Goal: Task Accomplishment & Management: Use online tool/utility

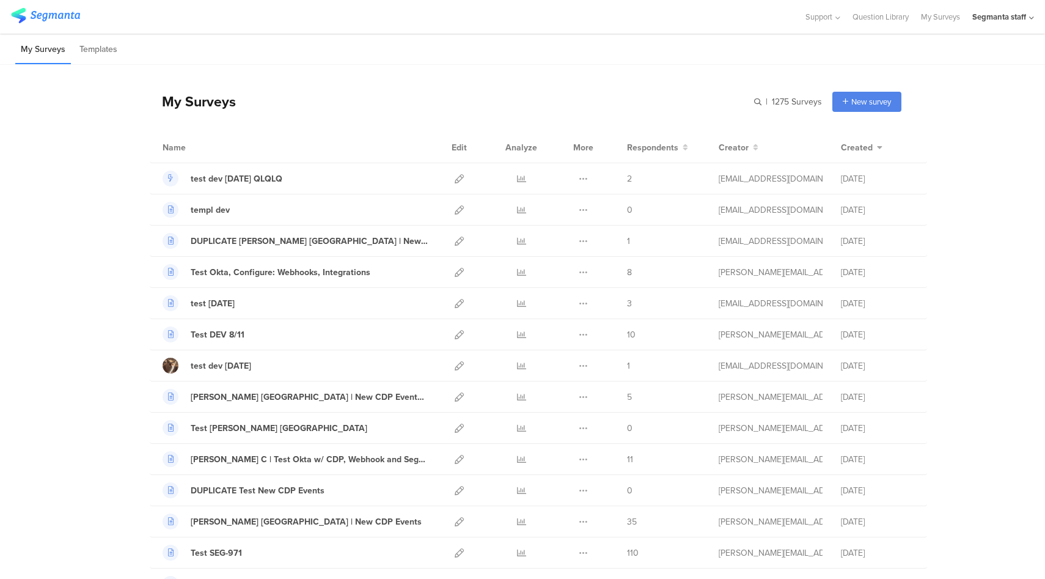
click at [1022, 23] on div "Segmanta staff" at bounding box center [1003, 17] width 62 height 34
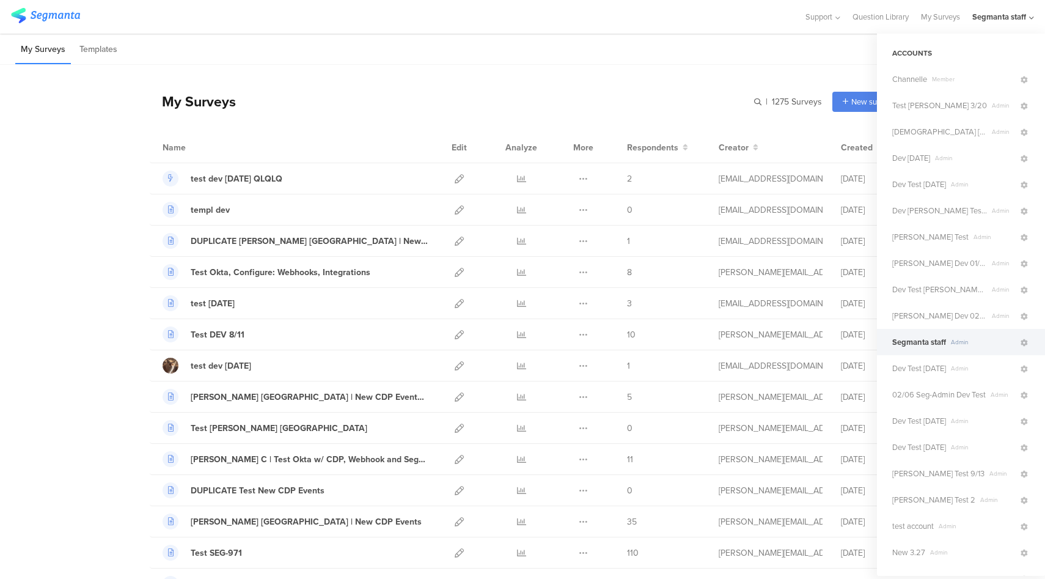
click at [540, 95] on div "My Surveys | 1275 Surveys New survey Start from scratch Choose from templates" at bounding box center [526, 101] width 752 height 49
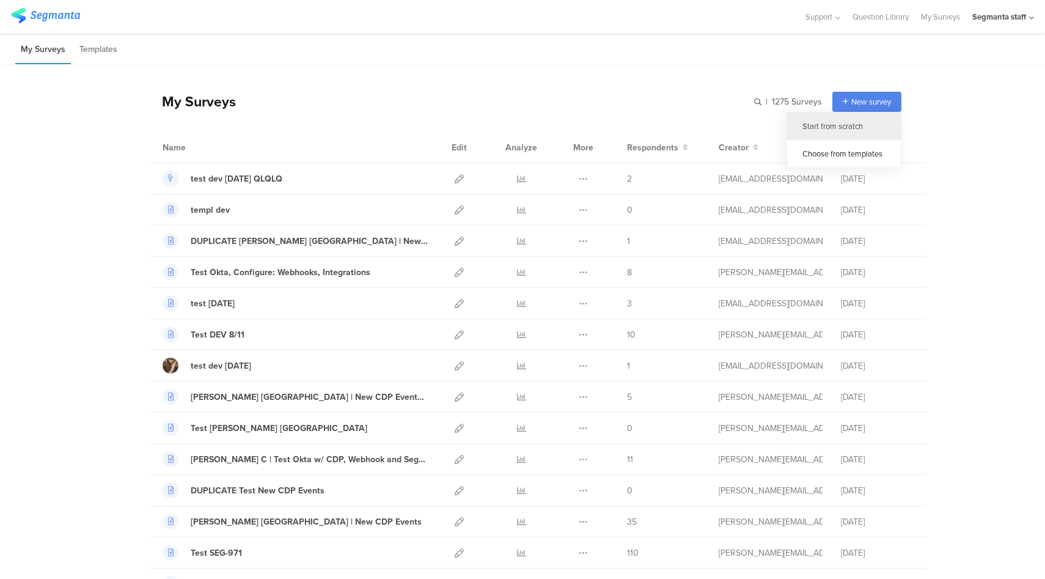
click at [836, 130] on div "Start from scratch" at bounding box center [844, 126] width 114 height 28
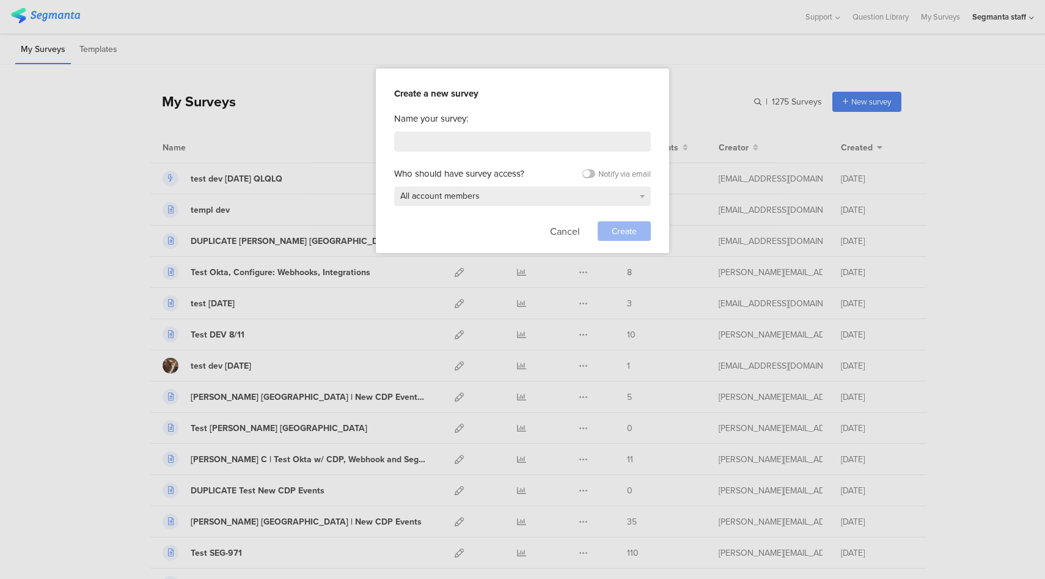
click at [436, 129] on div "Name your survey: Who should have survey access? Notify via email All account m…" at bounding box center [522, 176] width 257 height 129
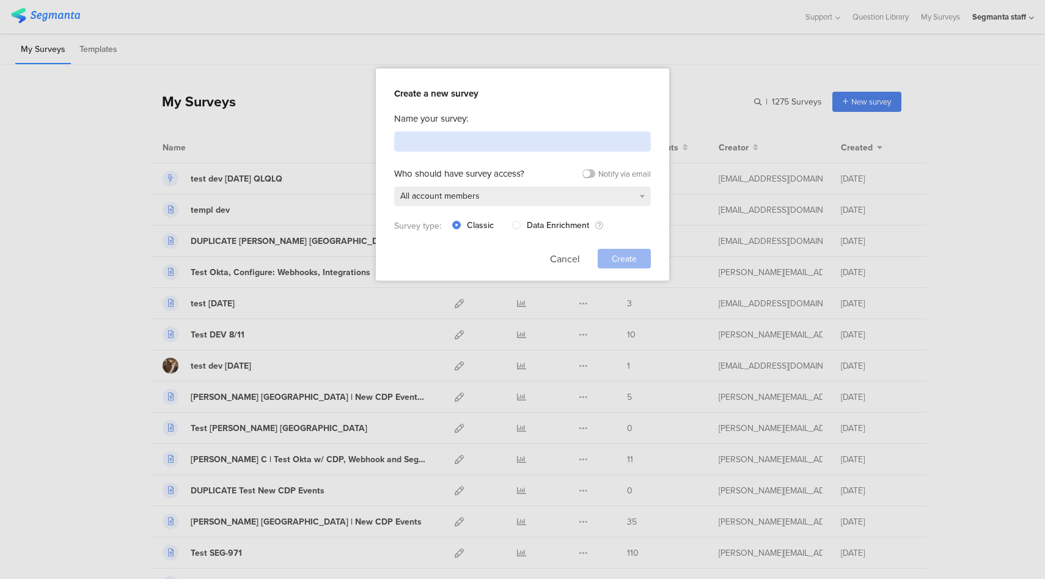
click at [457, 138] on input at bounding box center [522, 141] width 257 height 20
type input "Test CDP"
click at [637, 257] on span "Create" at bounding box center [624, 258] width 25 height 13
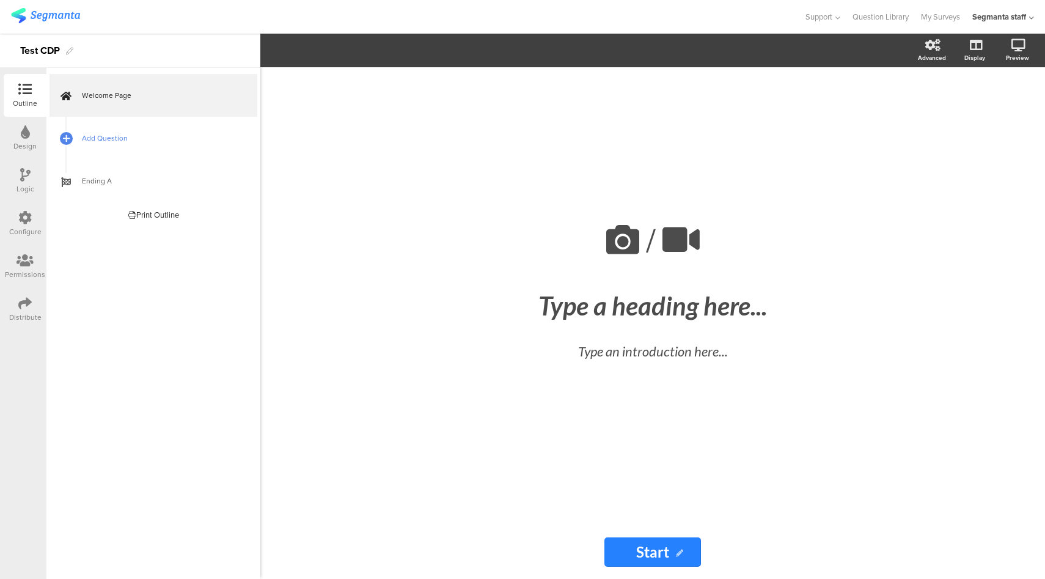
click at [129, 144] on span "Add Question" at bounding box center [160, 138] width 156 height 12
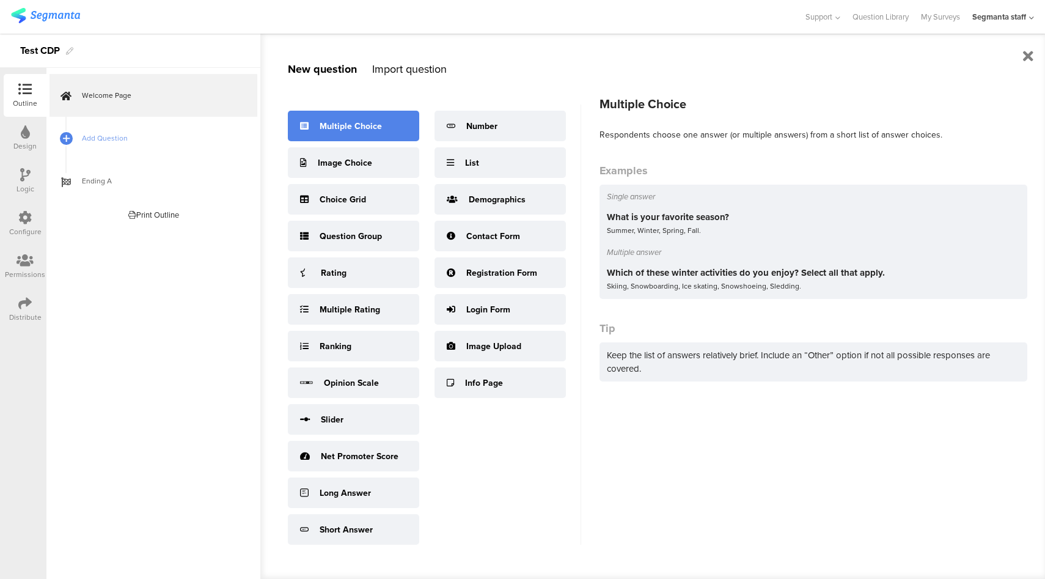
click at [375, 135] on div "Multiple Choice" at bounding box center [353, 126] width 131 height 31
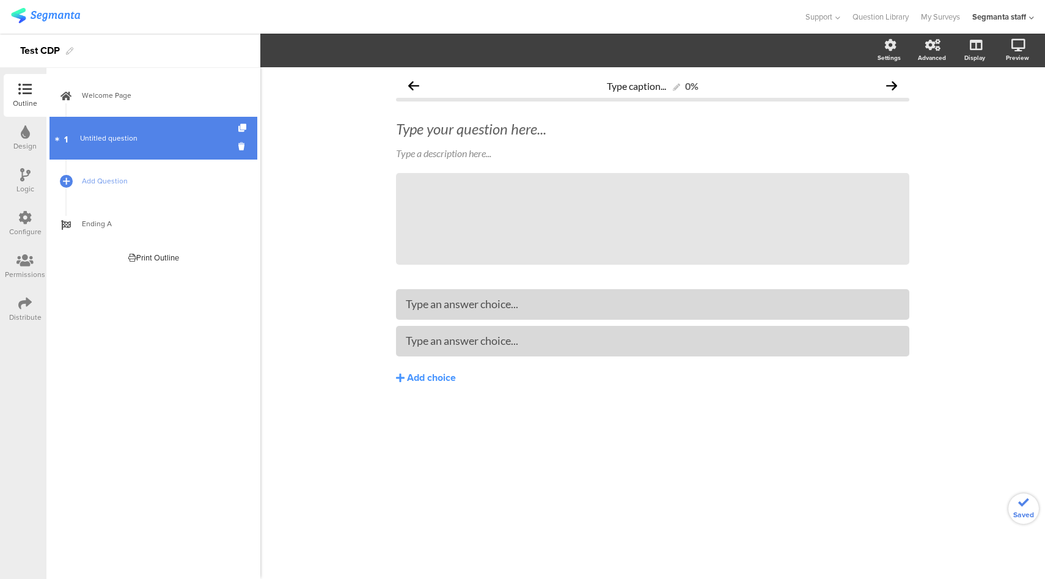
click at [109, 139] on span "Untitled question" at bounding box center [108, 138] width 57 height 11
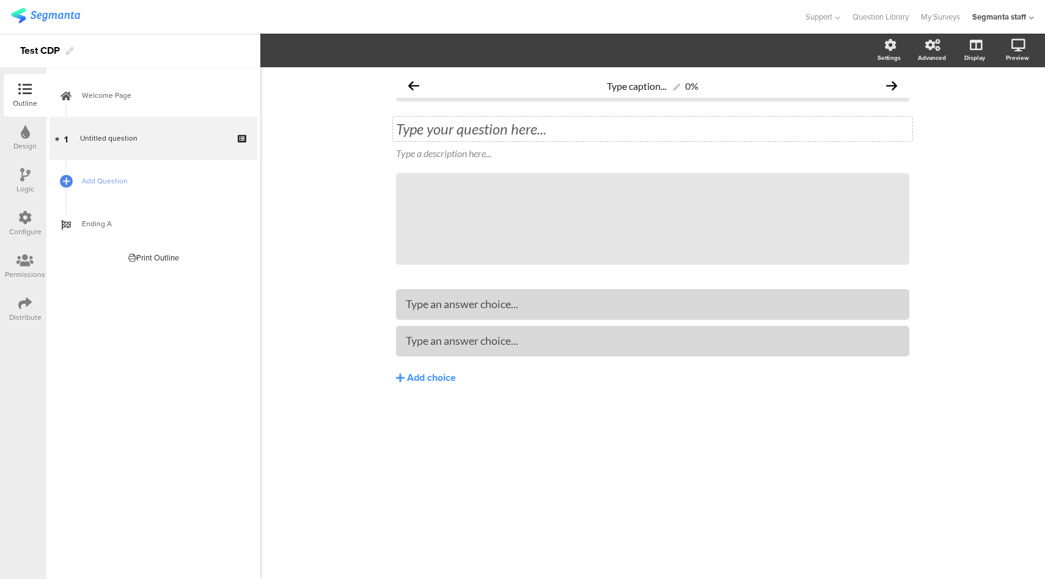
click at [415, 133] on div "Type your question here..." at bounding box center [652, 129] width 519 height 24
click at [488, 311] on div "Type an answer choice..." at bounding box center [653, 304] width 494 height 14
click at [158, 193] on link "Add Question" at bounding box center [154, 181] width 208 height 43
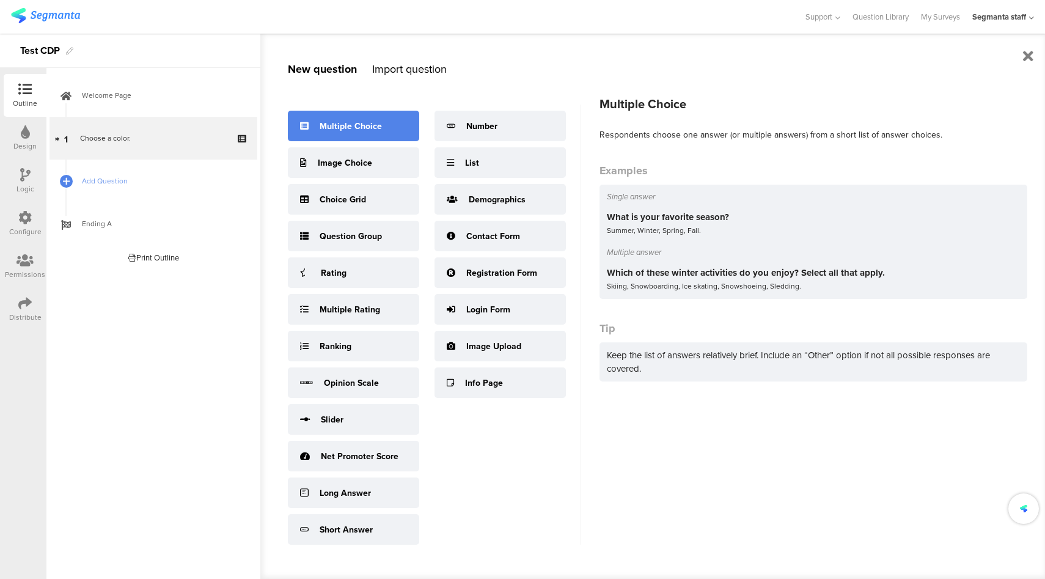
click at [365, 124] on div "Multiple Choice" at bounding box center [351, 126] width 62 height 13
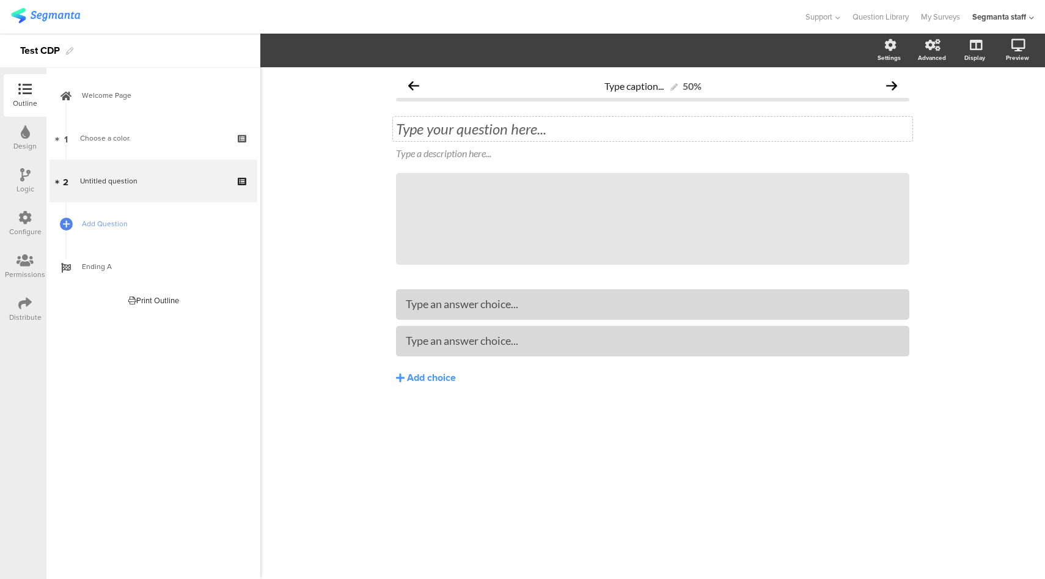
click at [482, 127] on div "Type your question here..." at bounding box center [652, 129] width 513 height 18
click at [186, 223] on span "Add Question" at bounding box center [160, 224] width 156 height 12
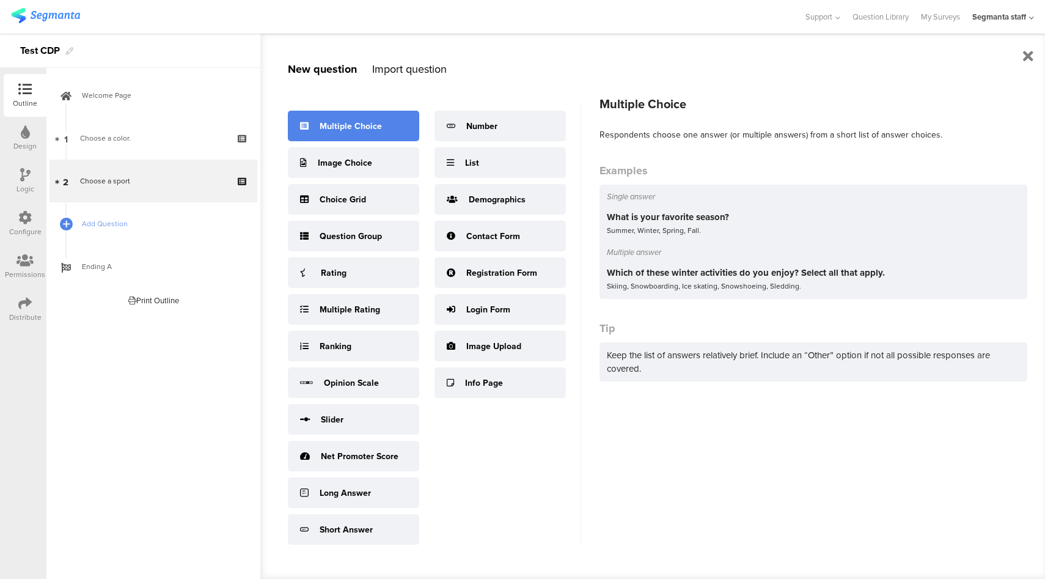
click at [336, 131] on div "Multiple Choice" at bounding box center [351, 126] width 62 height 13
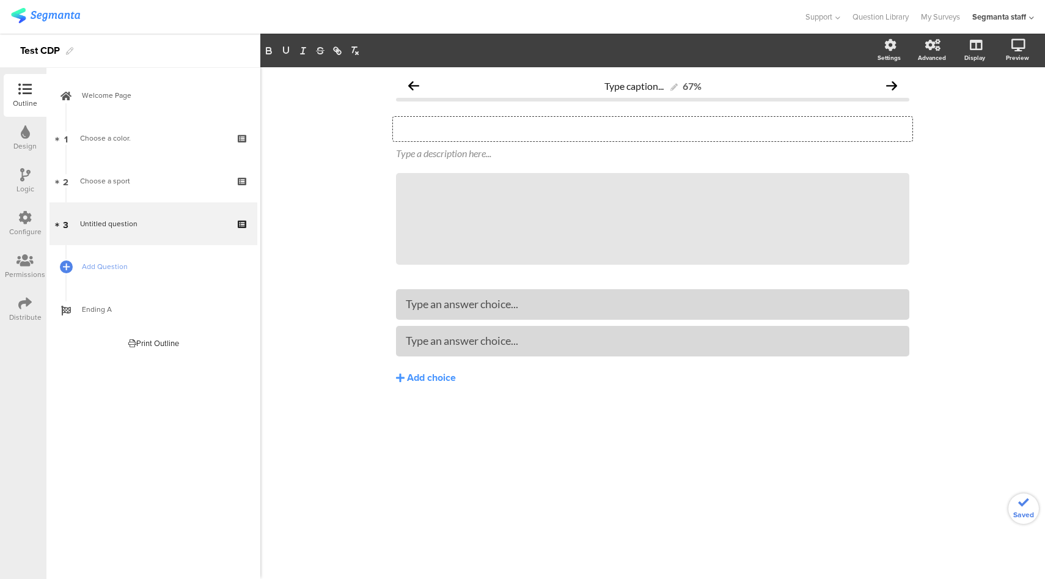
click at [505, 134] on div "Type your question here..." at bounding box center [652, 129] width 519 height 24
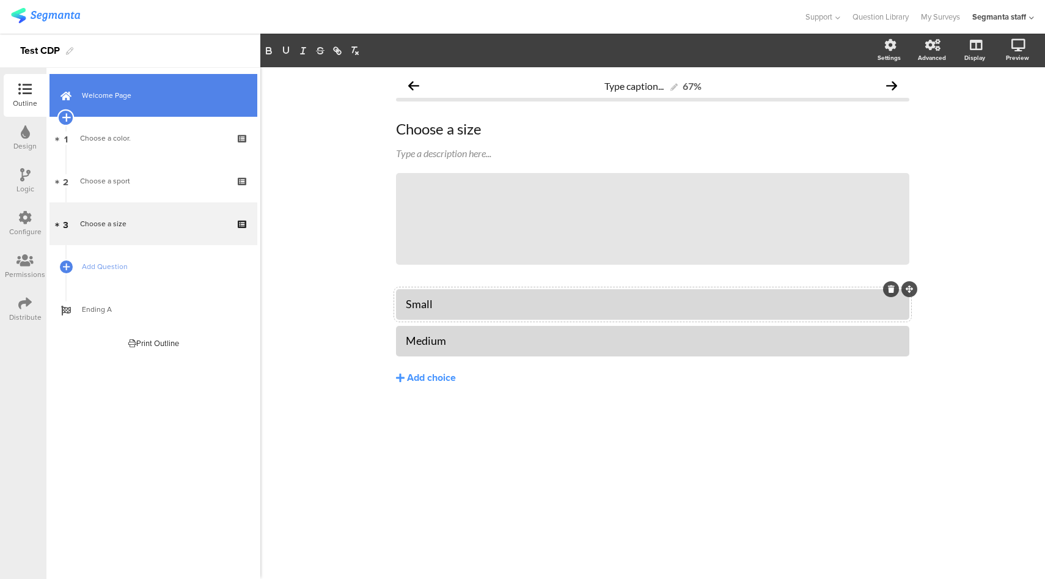
click at [64, 118] on icon at bounding box center [66, 117] width 8 height 11
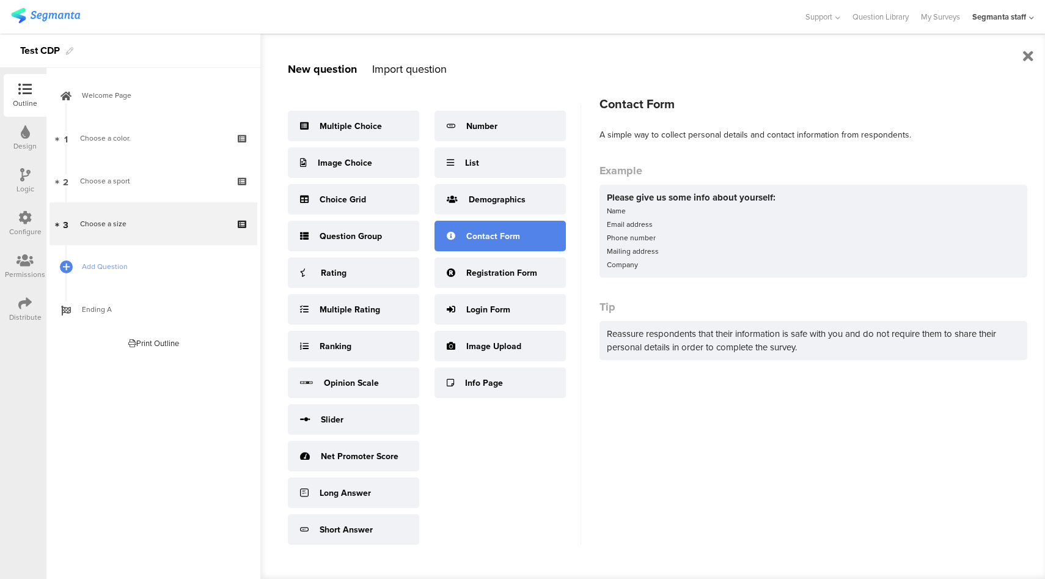
click at [501, 241] on div "Contact Form" at bounding box center [493, 236] width 54 height 13
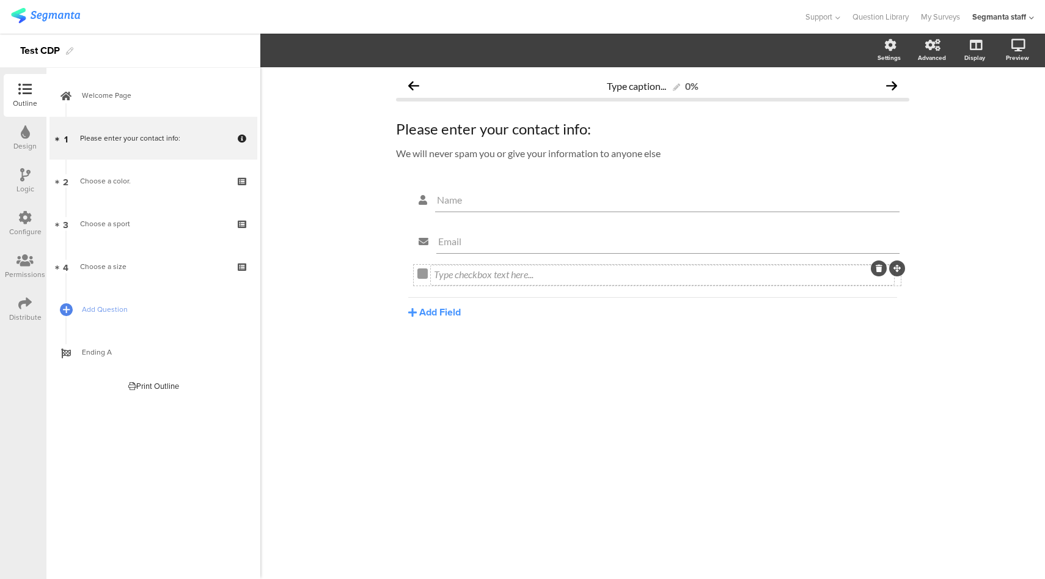
click at [456, 276] on div "Type checkbox text here..." at bounding box center [662, 275] width 463 height 20
click at [425, 314] on button "Add Field" at bounding box center [434, 312] width 53 height 14
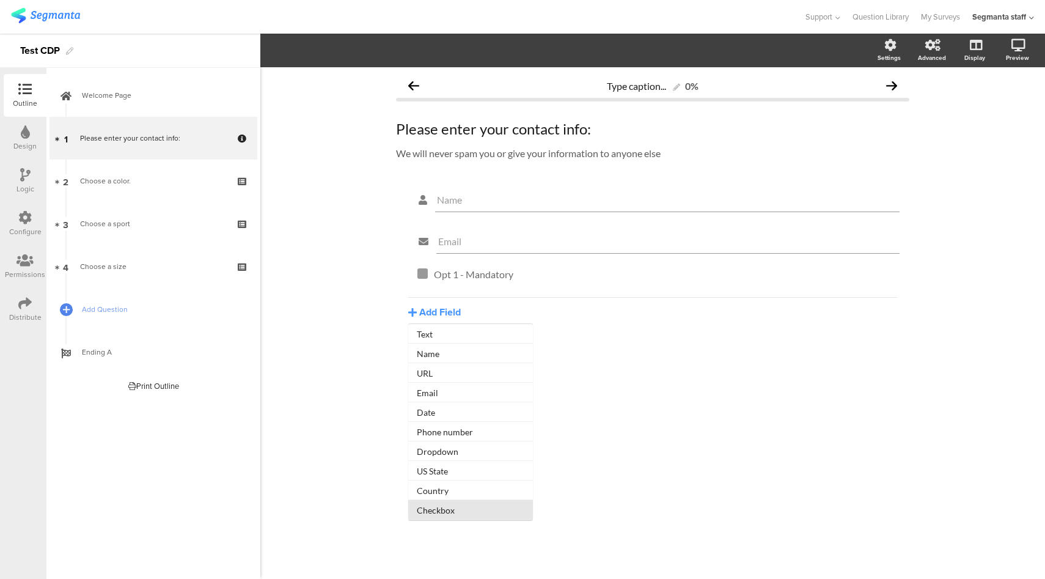
click at [447, 508] on button "Checkbox" at bounding box center [470, 510] width 125 height 20
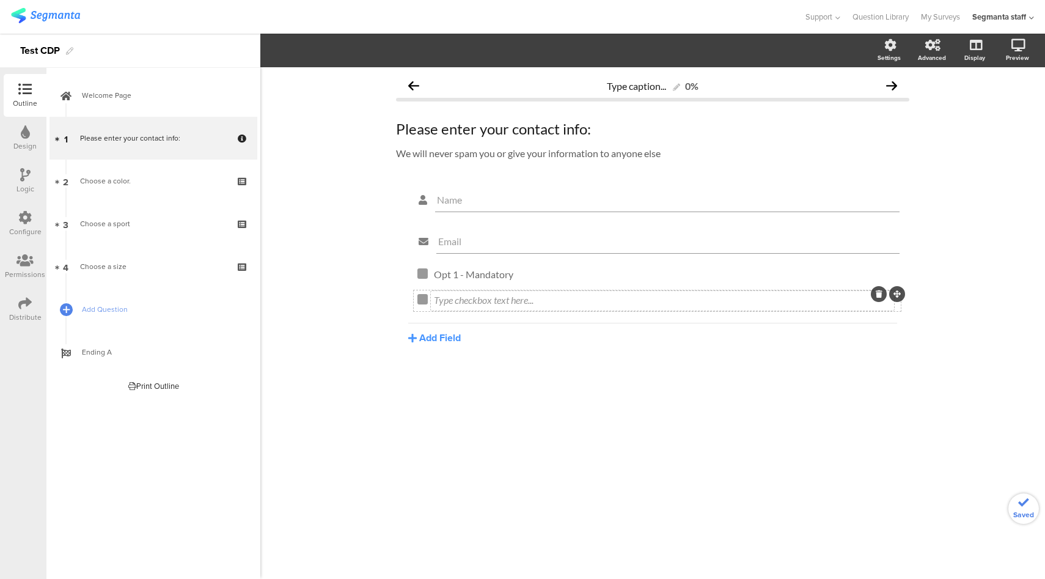
click at [453, 299] on div "Type checkbox text here..." at bounding box center [662, 300] width 457 height 12
click at [433, 340] on button "Add Field" at bounding box center [434, 338] width 53 height 14
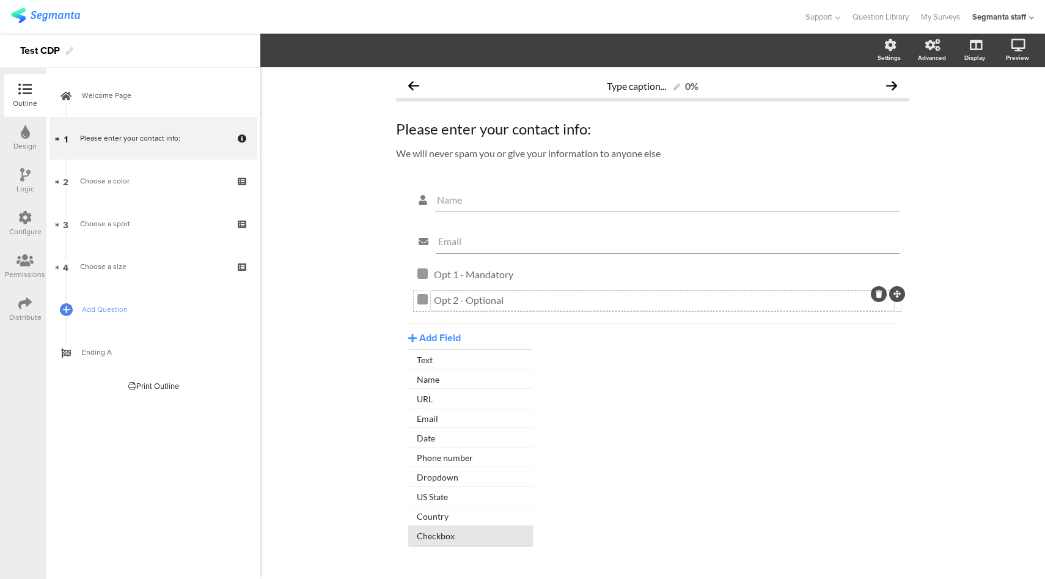
click at [446, 535] on button "Checkbox" at bounding box center [470, 536] width 125 height 20
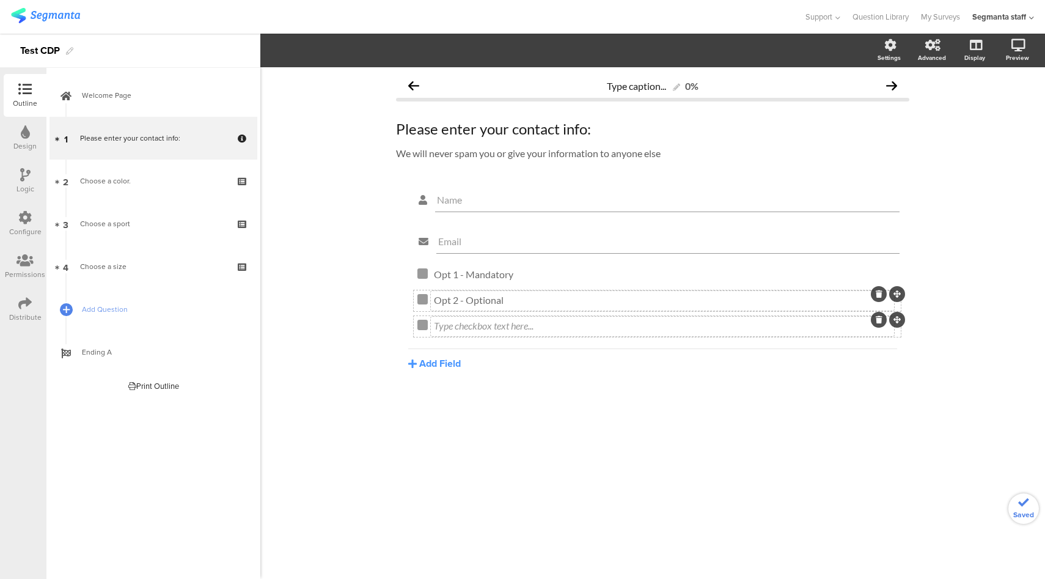
click at [503, 328] on div "Type checkbox text here..." at bounding box center [662, 326] width 457 height 12
click at [420, 298] on div at bounding box center [422, 299] width 10 height 10
click at [346, 55] on span "Field options" at bounding box center [323, 50] width 56 height 14
click at [402, 84] on span at bounding box center [402, 82] width 18 height 10
click at [423, 328] on div at bounding box center [422, 325] width 10 height 10
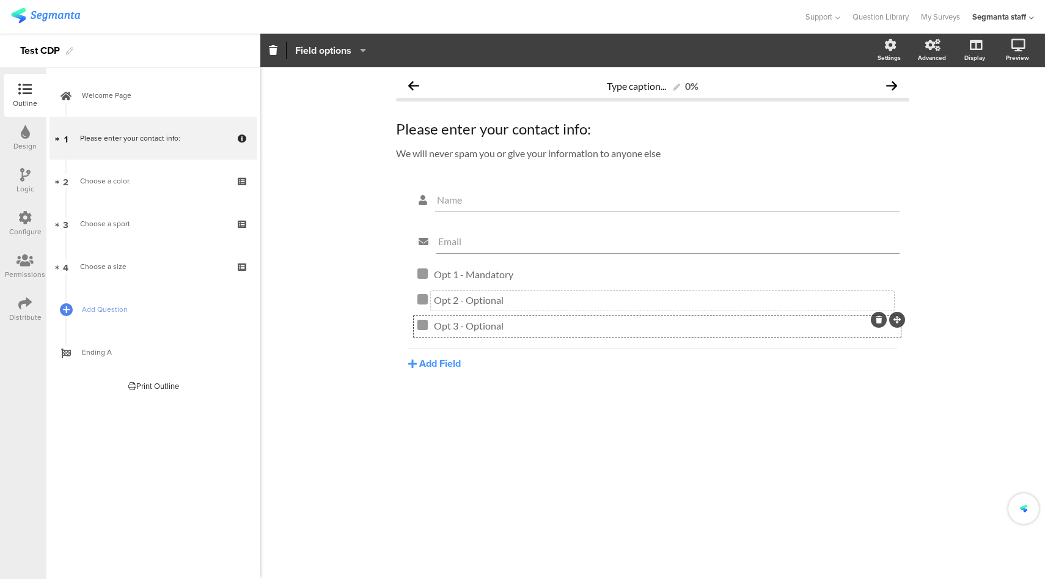
click at [321, 51] on span "Field options" at bounding box center [323, 50] width 56 height 14
click at [401, 81] on span at bounding box center [402, 82] width 18 height 10
click at [15, 227] on div "Configure" at bounding box center [25, 231] width 32 height 11
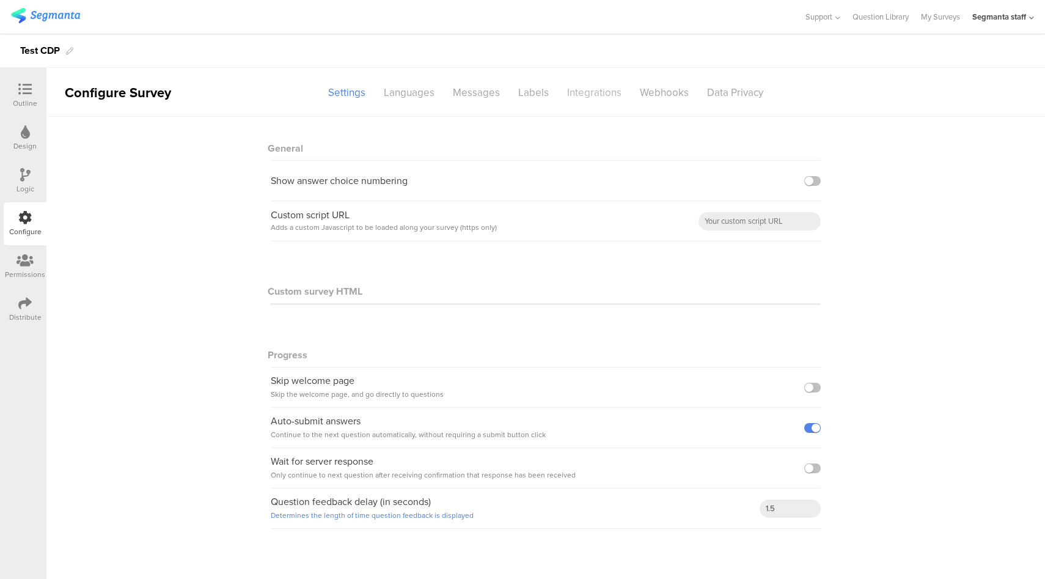
click at [593, 88] on div "Integrations" at bounding box center [594, 92] width 73 height 21
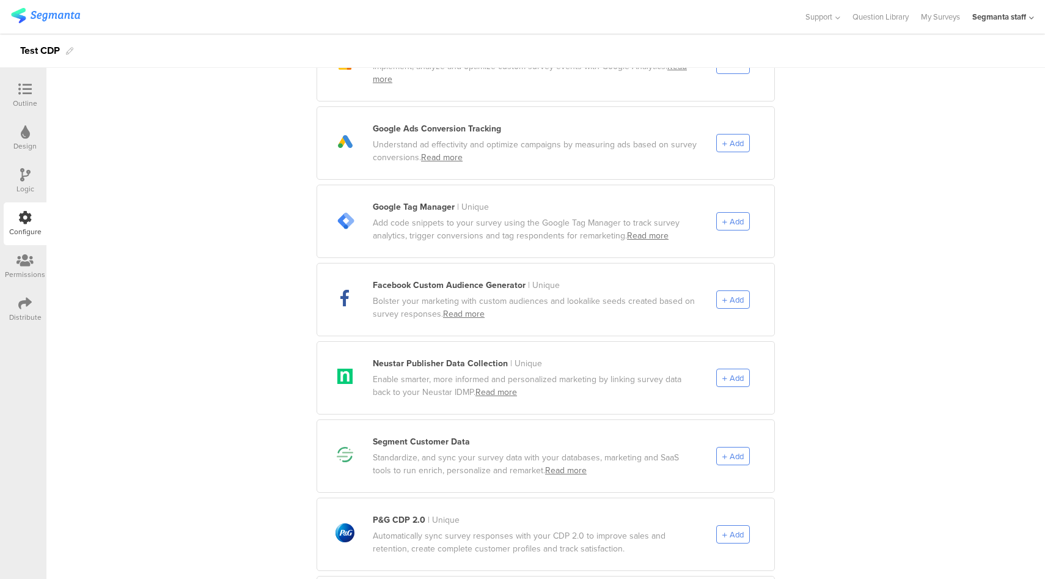
scroll to position [509, 0]
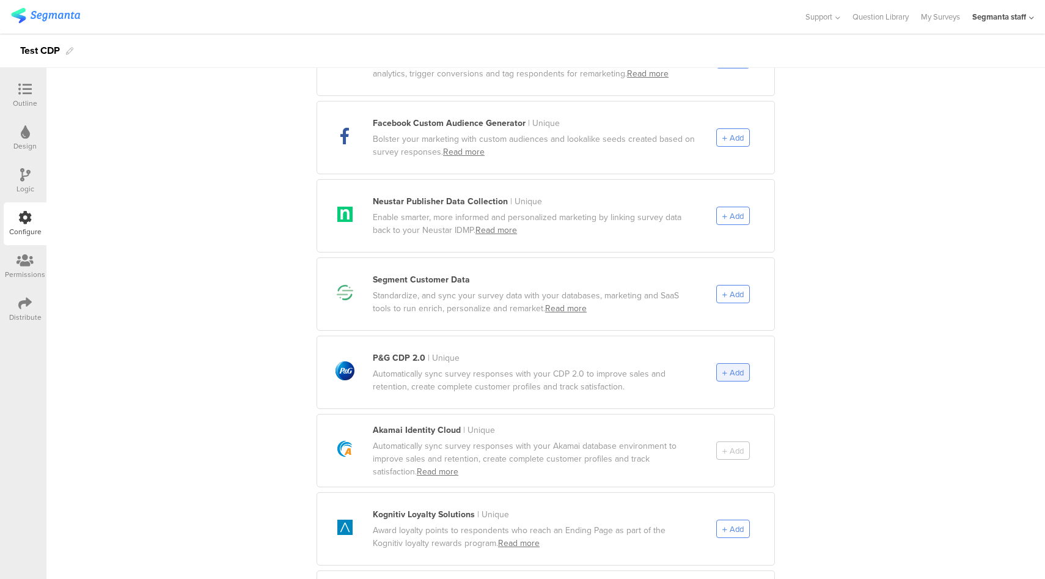
click at [730, 367] on span "Add" at bounding box center [737, 373] width 14 height 12
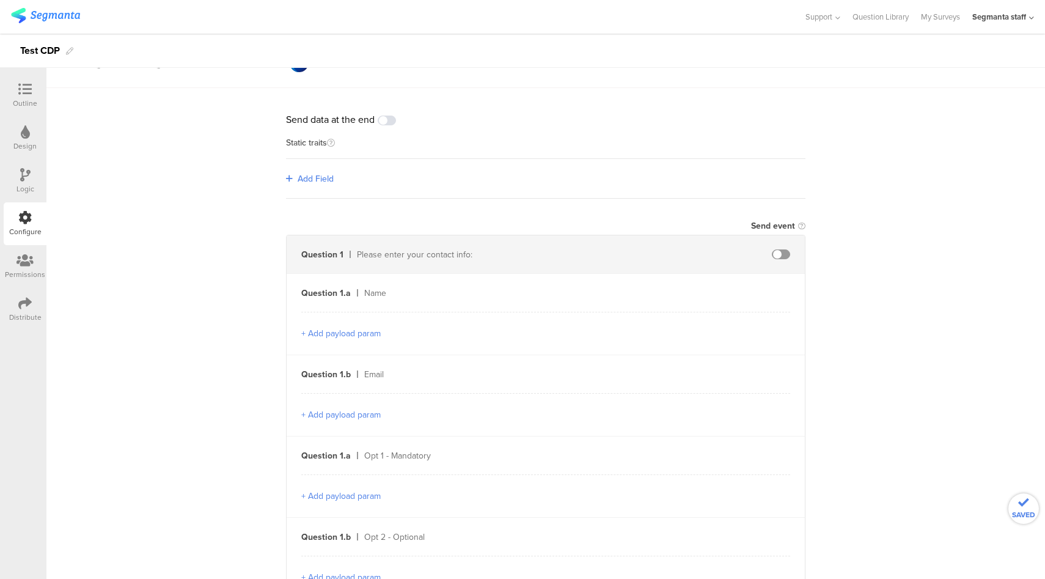
scroll to position [0, 0]
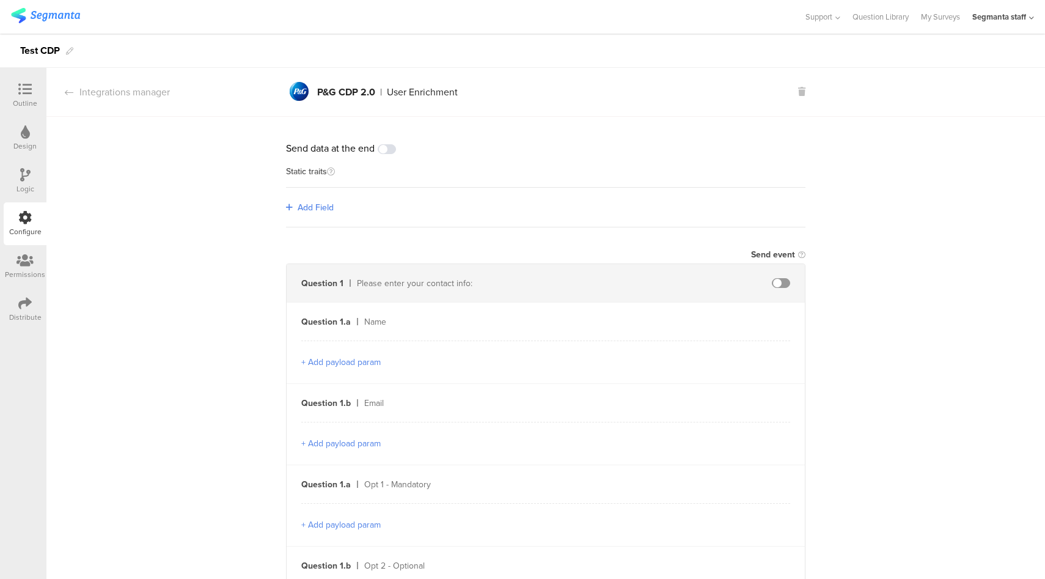
click at [309, 208] on span "Add Field" at bounding box center [316, 207] width 36 height 13
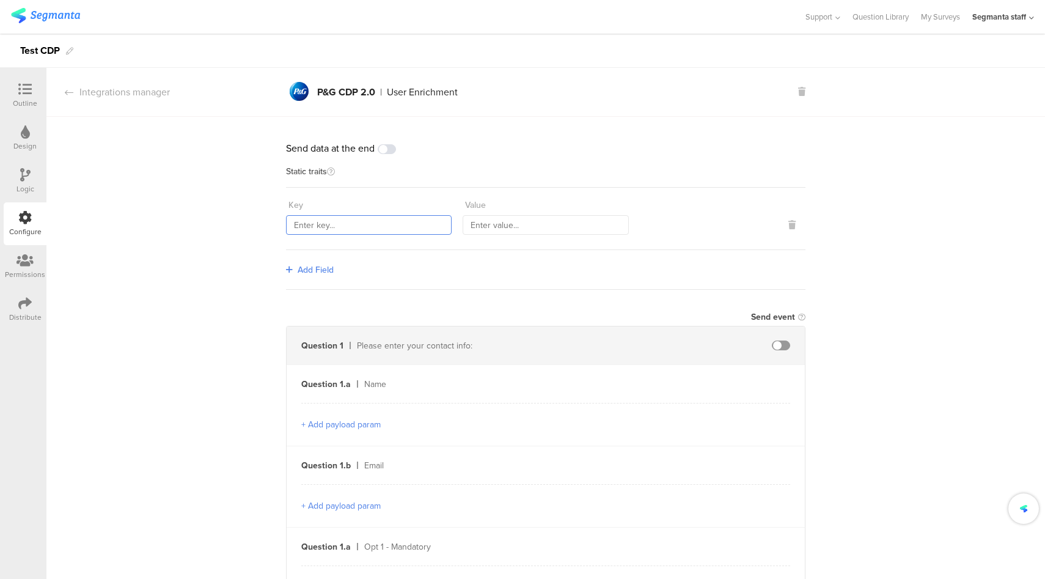
click at [358, 221] on input "text" at bounding box center [369, 225] width 166 height 20
type input "sourceId"
type input "54321"
click at [298, 269] on span "Add Field" at bounding box center [316, 269] width 36 height 13
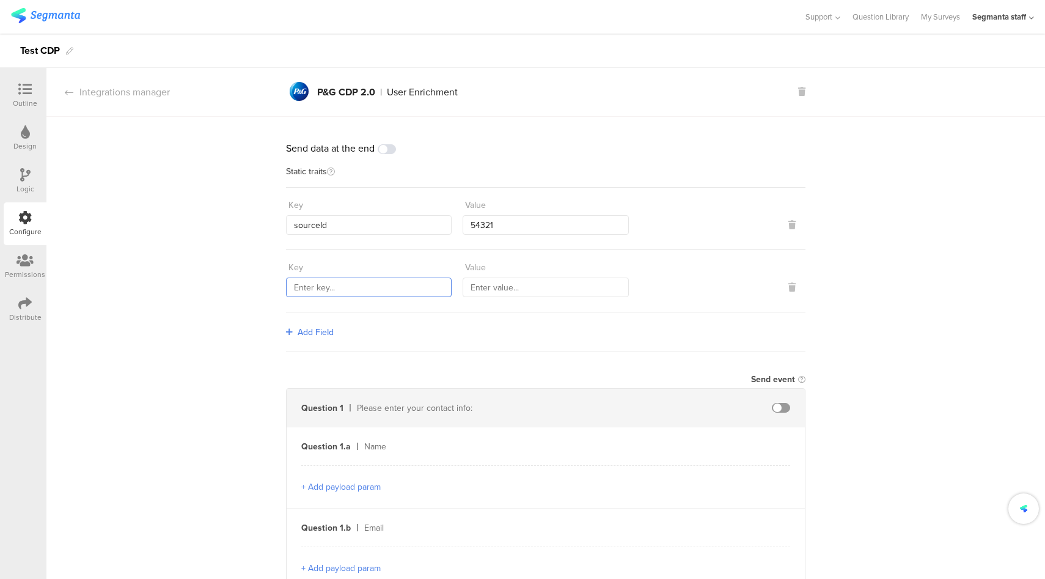
click at [386, 284] on input "text" at bounding box center [369, 287] width 166 height 20
type input "marketingProgramNumber"
type input "321"
click at [306, 331] on span "Add Field" at bounding box center [316, 332] width 36 height 13
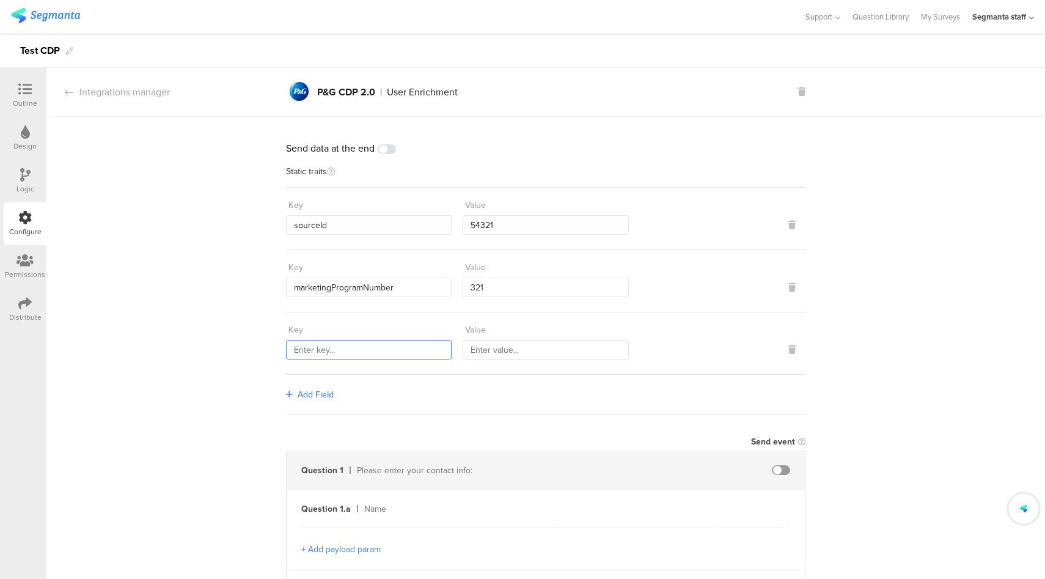
click at [343, 345] on input "text" at bounding box center [369, 350] width 166 height 20
type input "countryCode``"
type input "PHL"
click at [368, 345] on input "countryCode``" at bounding box center [369, 350] width 166 height 20
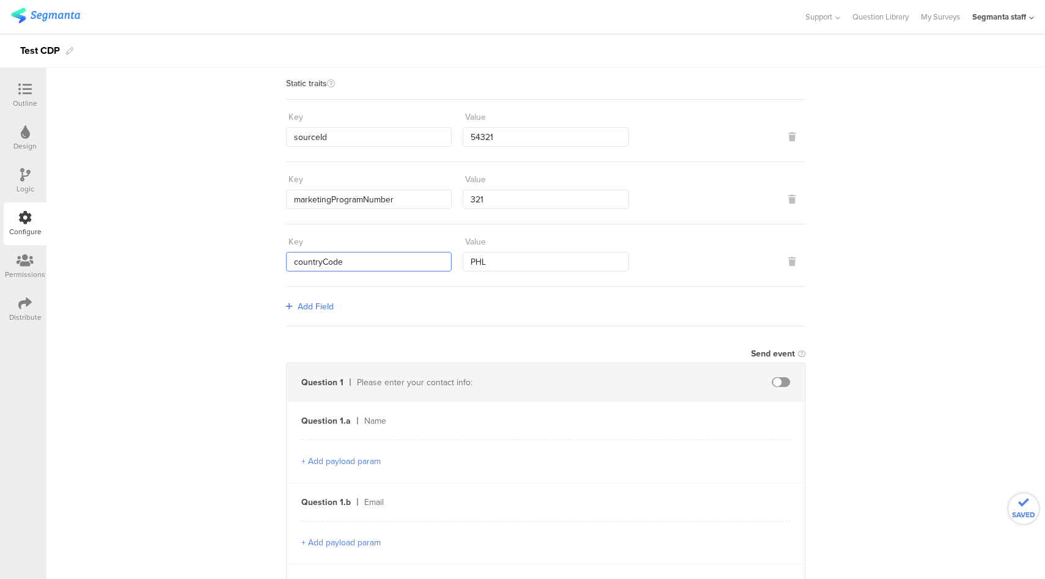
scroll to position [101, 0]
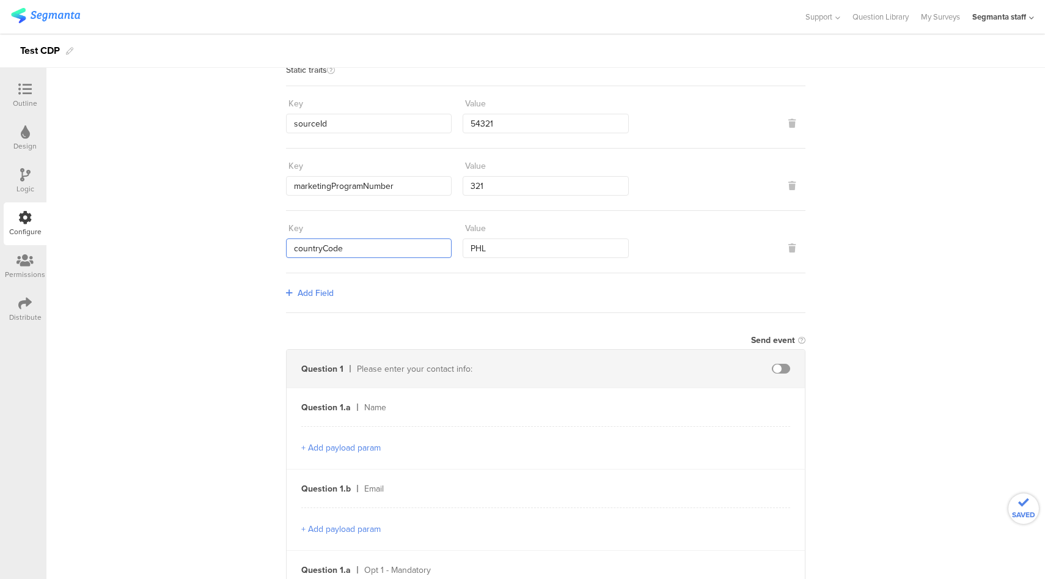
type input "countryCode"
click at [777, 365] on span at bounding box center [781, 369] width 18 height 10
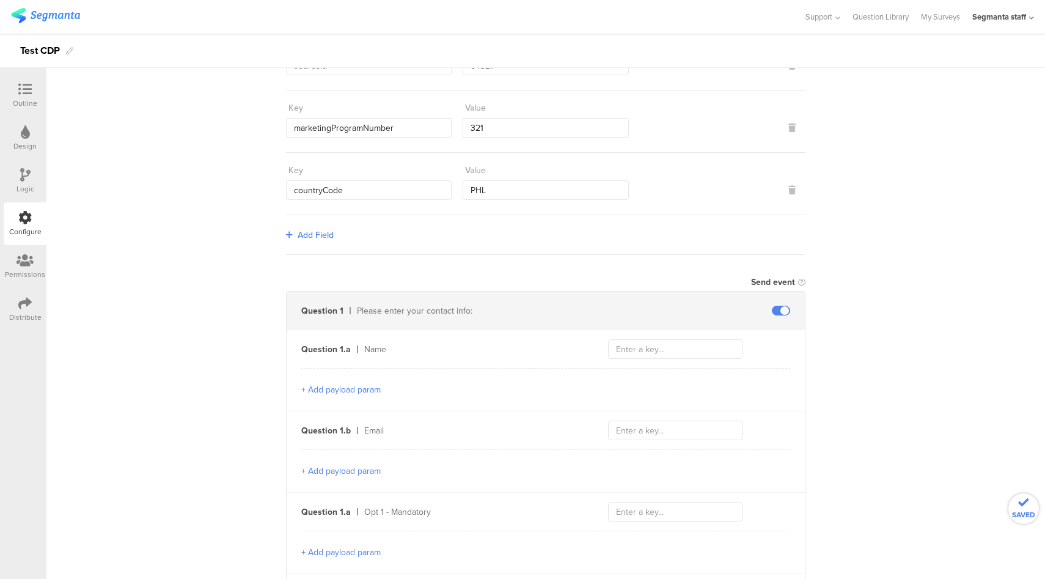
scroll to position [160, 0]
click at [651, 348] on input "text" at bounding box center [675, 349] width 134 height 20
type input "firstName"
click at [655, 429] on input "text" at bounding box center [675, 430] width 134 height 20
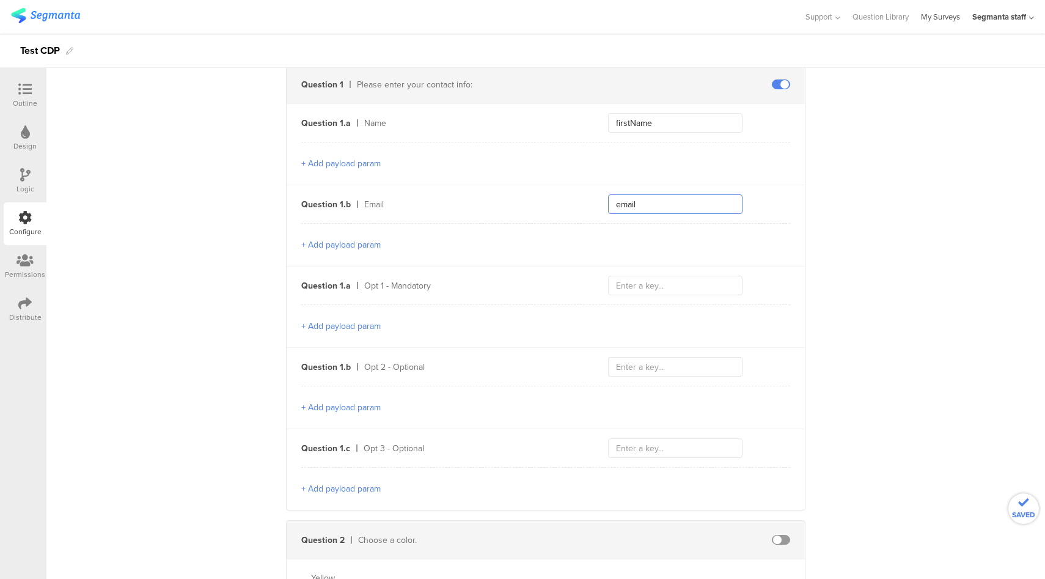
type input "email"
click at [361, 240] on button "+ Add payload param" at bounding box center [340, 244] width 79 height 13
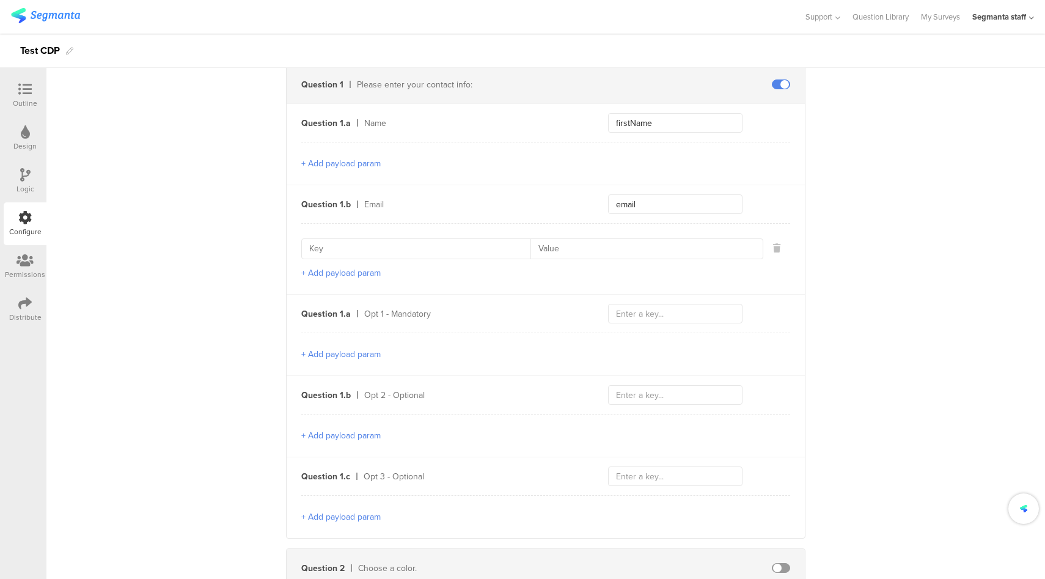
click at [439, 251] on input at bounding box center [419, 249] width 221 height 20
paste input "emailContactPointCategoryCode"
type input "emailContactPointCategoryCode"
click at [626, 243] on input at bounding box center [642, 249] width 225 height 20
type input "EP"
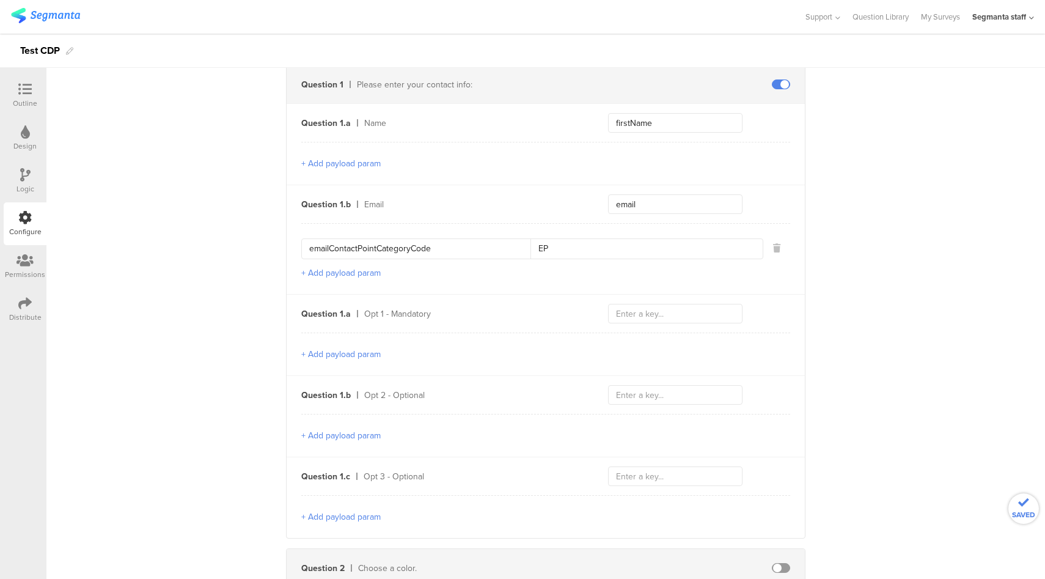
click at [370, 273] on button "+ Add payload param" at bounding box center [340, 272] width 79 height 13
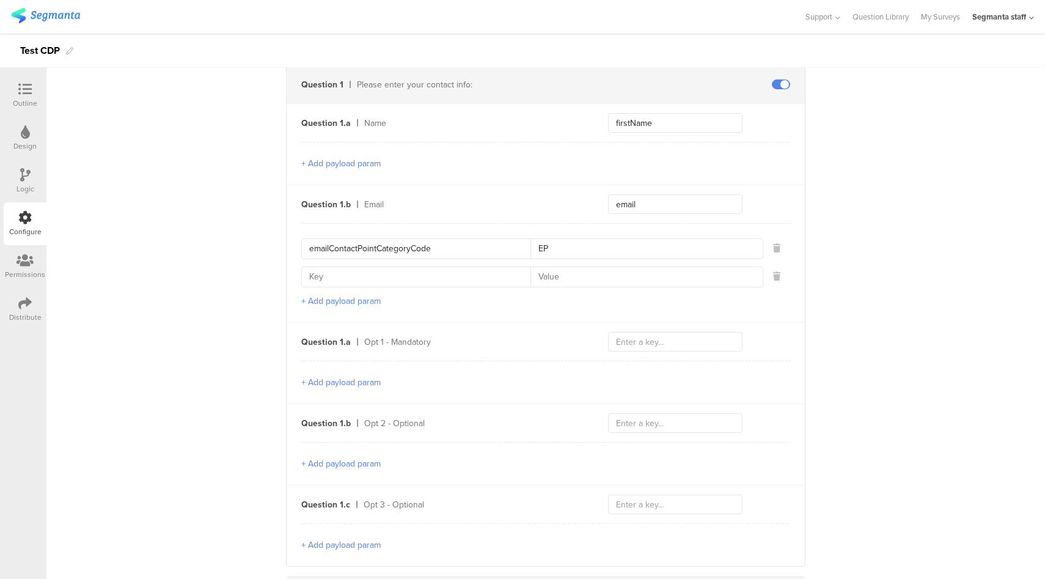
click at [422, 276] on input at bounding box center [419, 277] width 221 height 20
paste input "emailValidContactPointIndicator"
type input "emailValidContactPointIndicator"
type input "EY"
click at [678, 336] on input "text" at bounding box center [675, 342] width 134 height 20
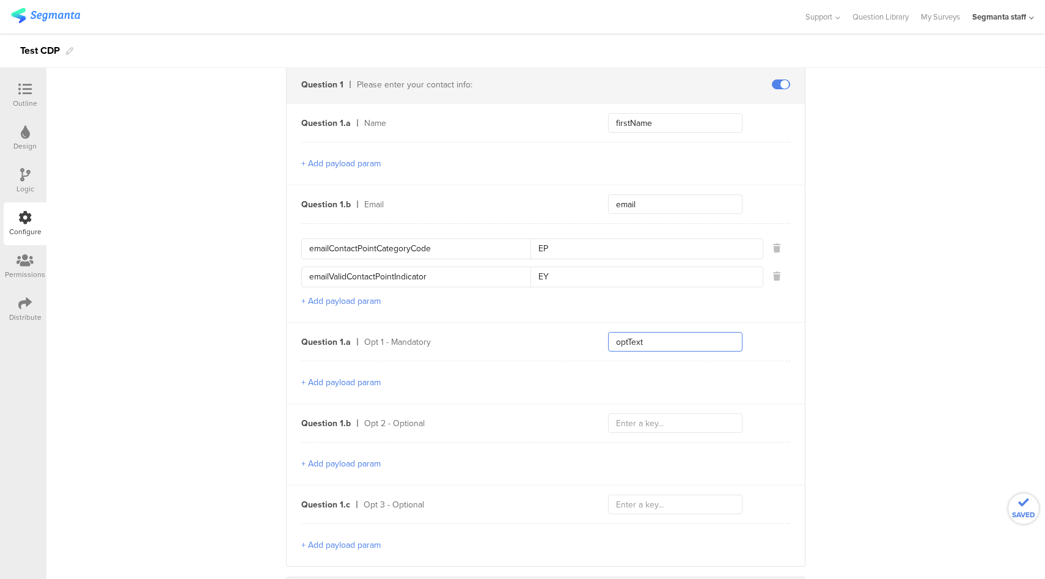
type input "optText"
click at [355, 376] on button "+ Add payload param" at bounding box center [340, 382] width 79 height 13
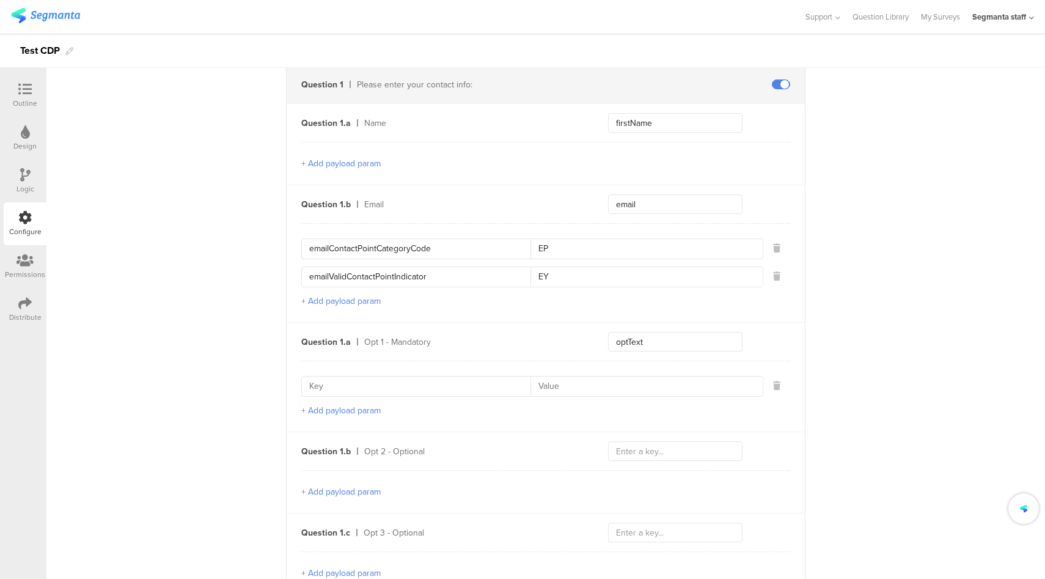
click at [358, 386] on input at bounding box center [419, 386] width 221 height 20
type input "optId"
type input "987_00"
click at [346, 410] on button "+ Add payload param" at bounding box center [340, 410] width 79 height 13
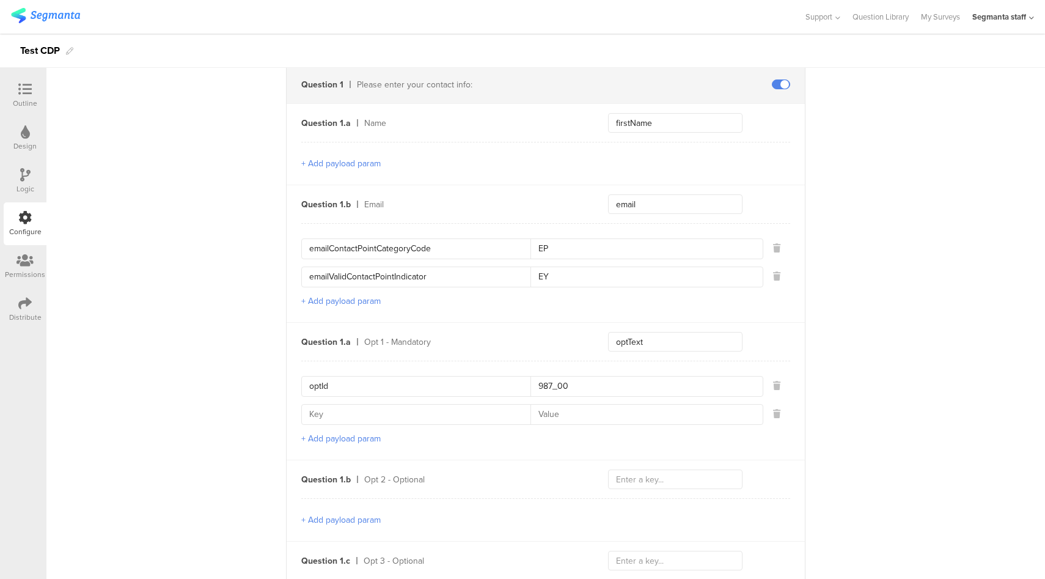
click at [369, 418] on input at bounding box center [419, 415] width 221 height 20
paste input "contactCategory"
type input "contactCategory"
click at [332, 434] on button "+ Add payload param" at bounding box center [340, 438] width 79 height 13
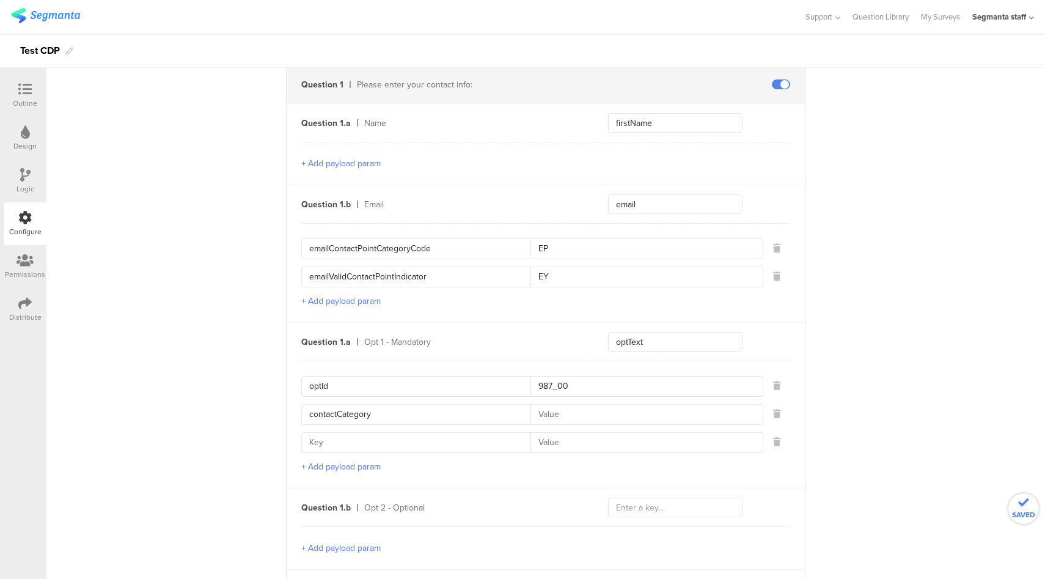
click at [361, 440] on input at bounding box center [419, 443] width 221 height 20
click at [606, 416] on input at bounding box center [642, 415] width 225 height 20
type input "E"
click at [590, 440] on input at bounding box center [642, 443] width 225 height 20
type input "E"
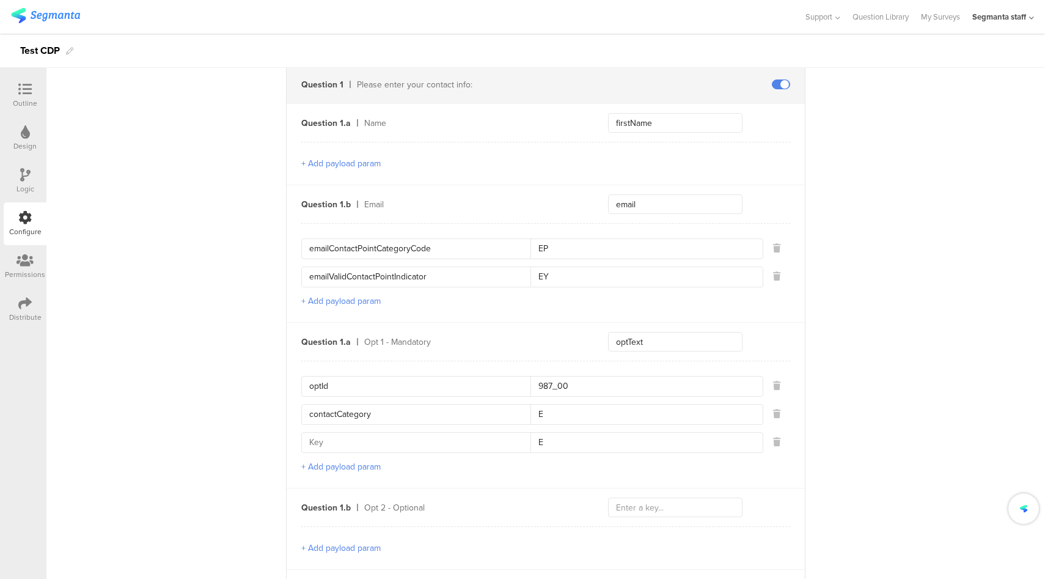
click at [405, 441] on input at bounding box center [419, 443] width 221 height 20
paste input "contactType"
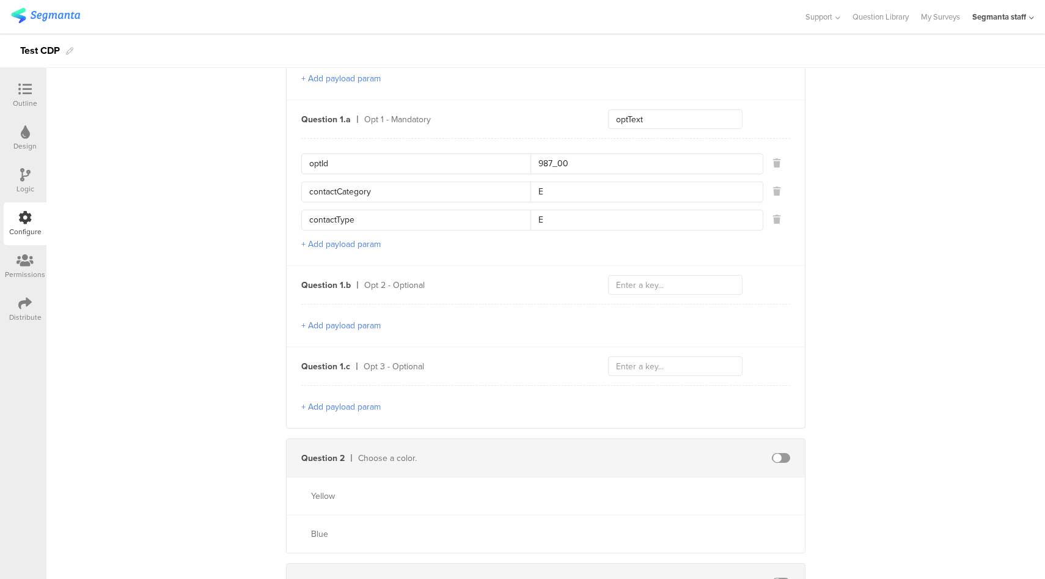
scroll to position [600, 0]
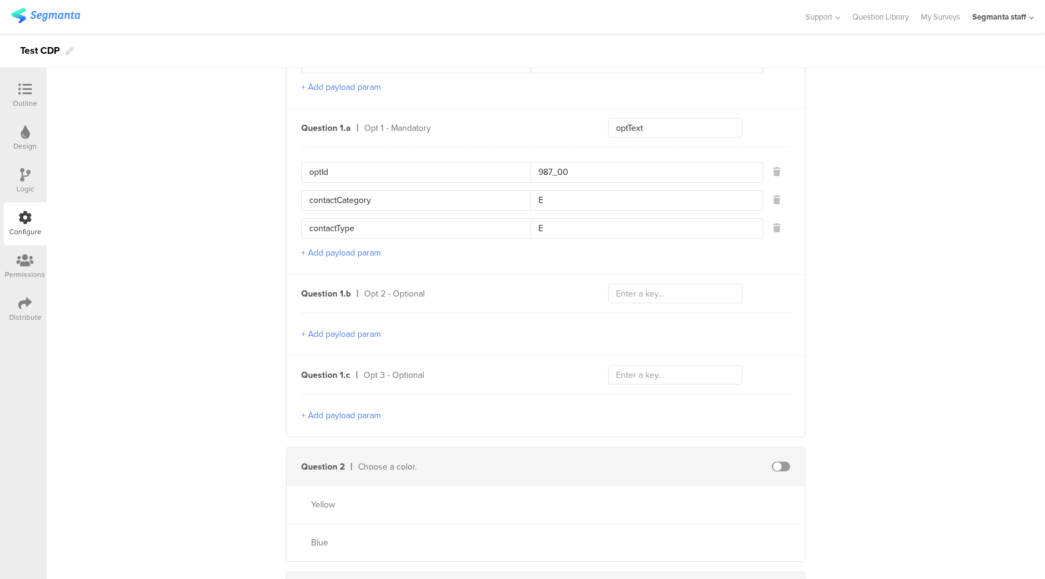
type input "contactType"
click at [615, 121] on input "optText" at bounding box center [675, 128] width 134 height 20
click at [663, 293] on input "text" at bounding box center [675, 294] width 134 height 20
paste input "optText"
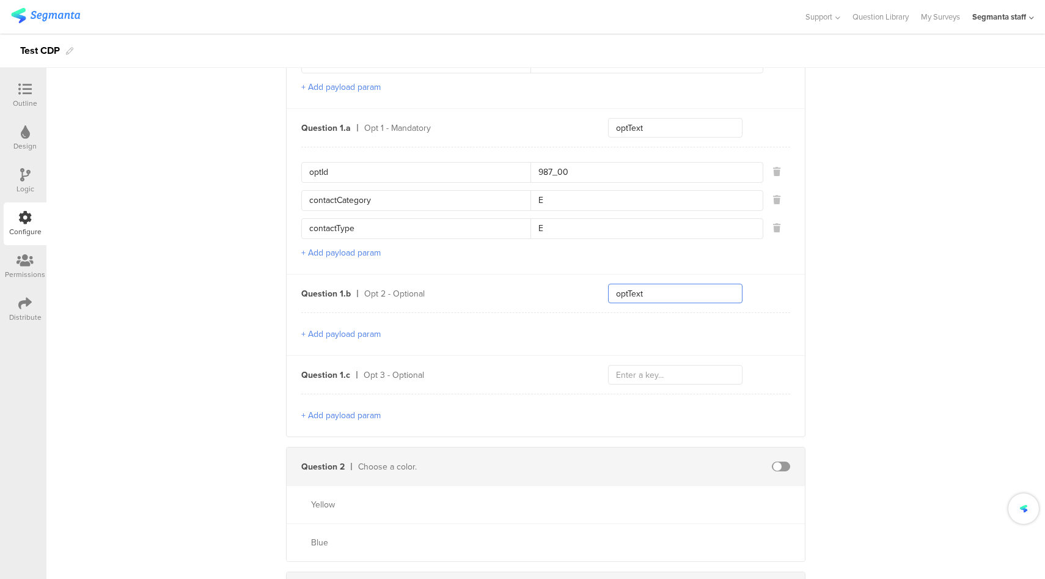
type input "optText"
click at [358, 328] on button "+ Add payload param" at bounding box center [340, 334] width 79 height 13
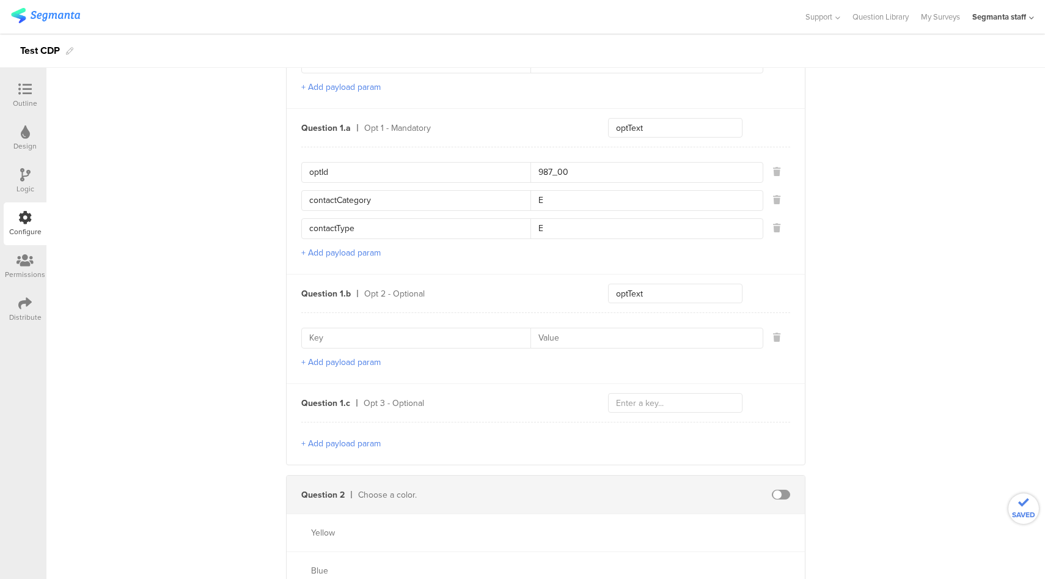
click at [362, 334] on input at bounding box center [419, 338] width 221 height 20
type input "optId"
click at [578, 330] on input at bounding box center [642, 338] width 225 height 20
type input "654_00"
click at [361, 356] on button "+ Add payload param" at bounding box center [340, 362] width 79 height 13
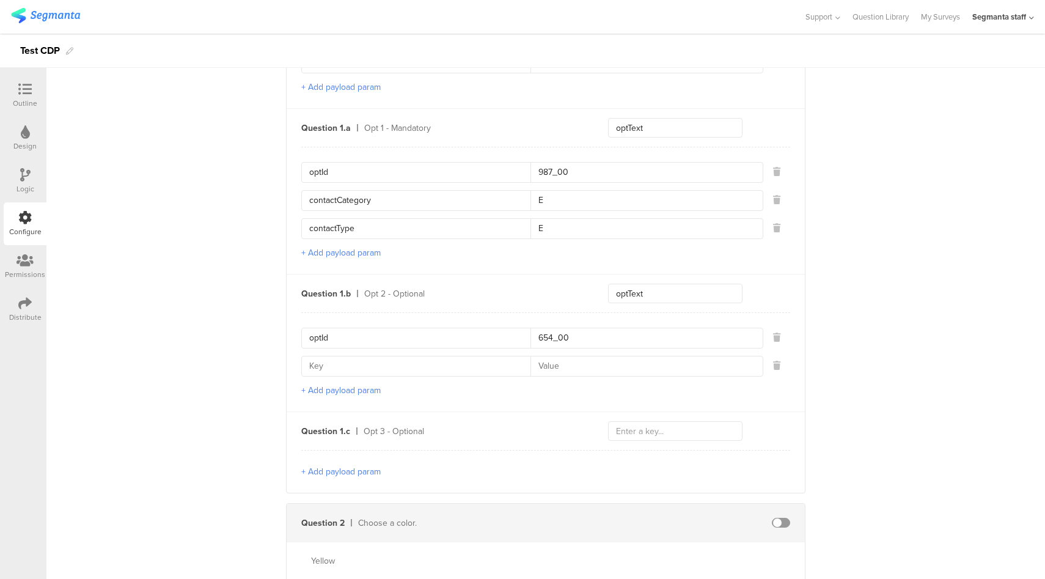
click at [371, 369] on input at bounding box center [419, 366] width 221 height 20
click at [353, 195] on input "contactCategory" at bounding box center [419, 201] width 221 height 20
click at [356, 362] on input at bounding box center [419, 366] width 221 height 20
paste input "contactCategory"
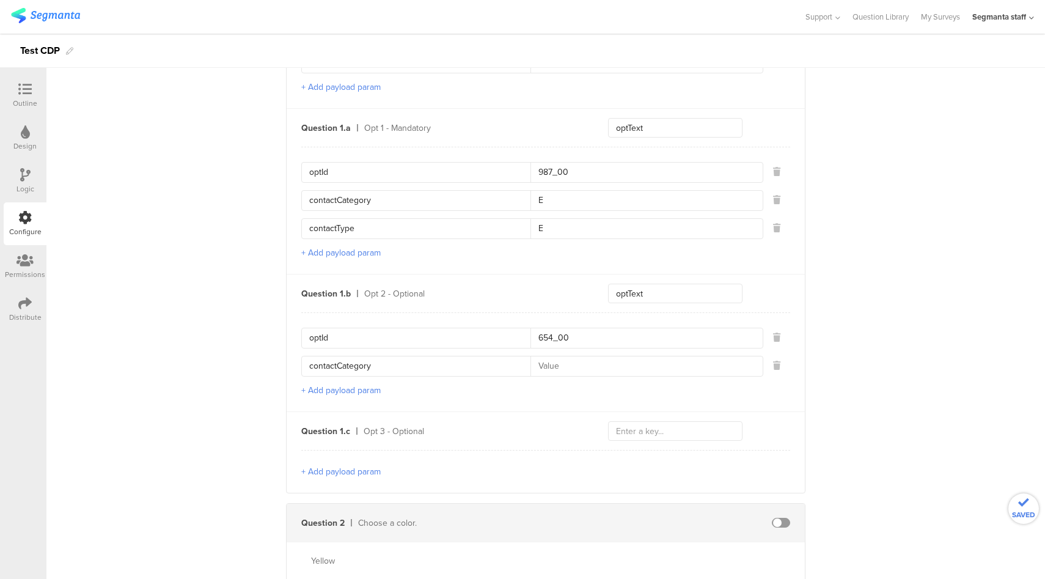
type input "contactCategory"
click at [343, 387] on button "+ Add payload param" at bounding box center [340, 390] width 79 height 13
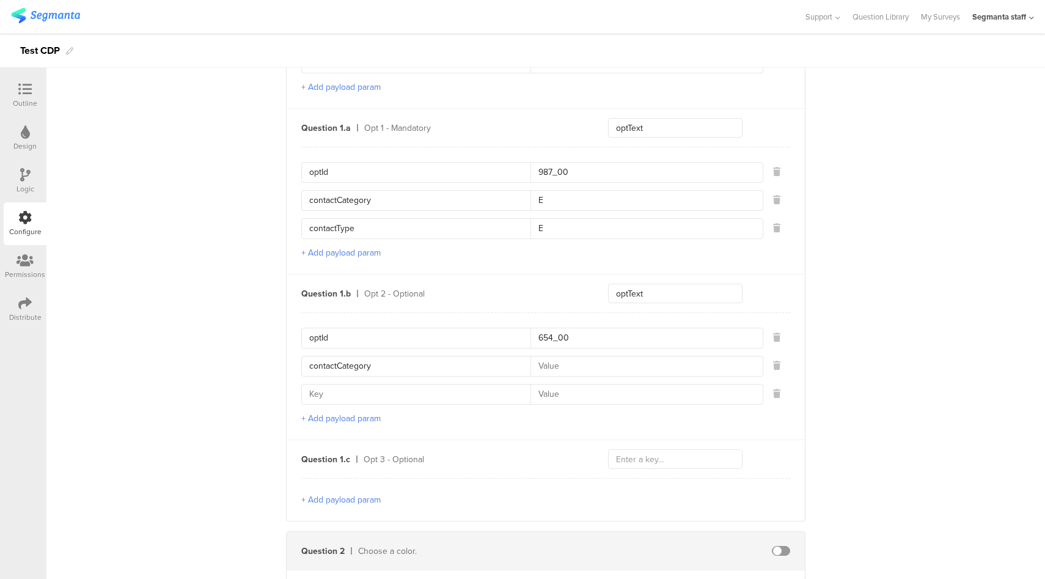
click at [332, 230] on input "contactType" at bounding box center [419, 229] width 221 height 20
click at [339, 387] on input at bounding box center [419, 394] width 221 height 20
paste input "contactType"
type input "contactType"
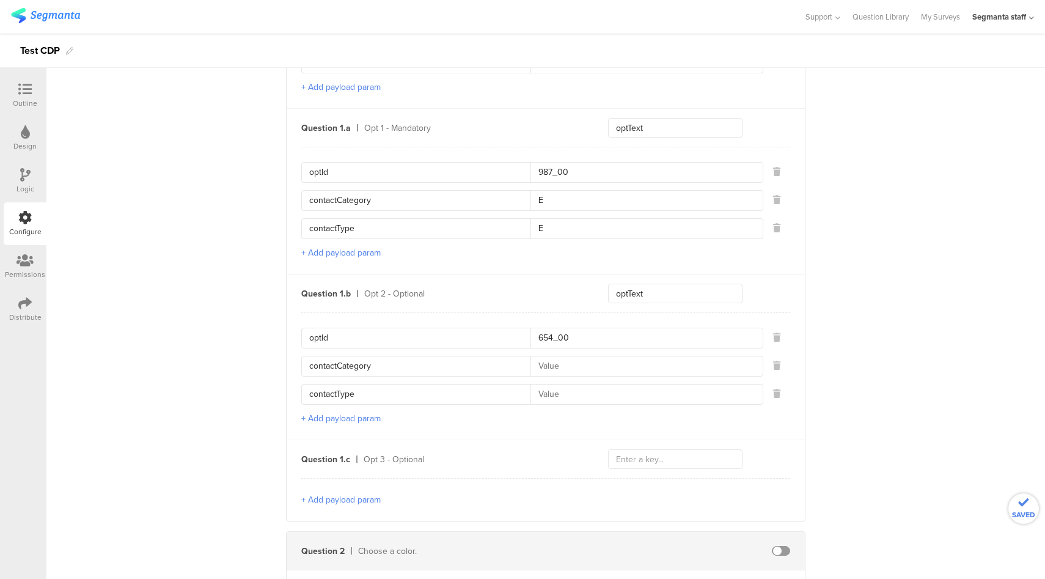
drag, startPoint x: 550, startPoint y: 199, endPoint x: 521, endPoint y: 199, distance: 29.3
click at [521, 199] on div "contactCategory E" at bounding box center [532, 200] width 462 height 21
click at [554, 364] on input at bounding box center [642, 366] width 225 height 20
type input "E"
click at [557, 384] on input at bounding box center [642, 394] width 225 height 20
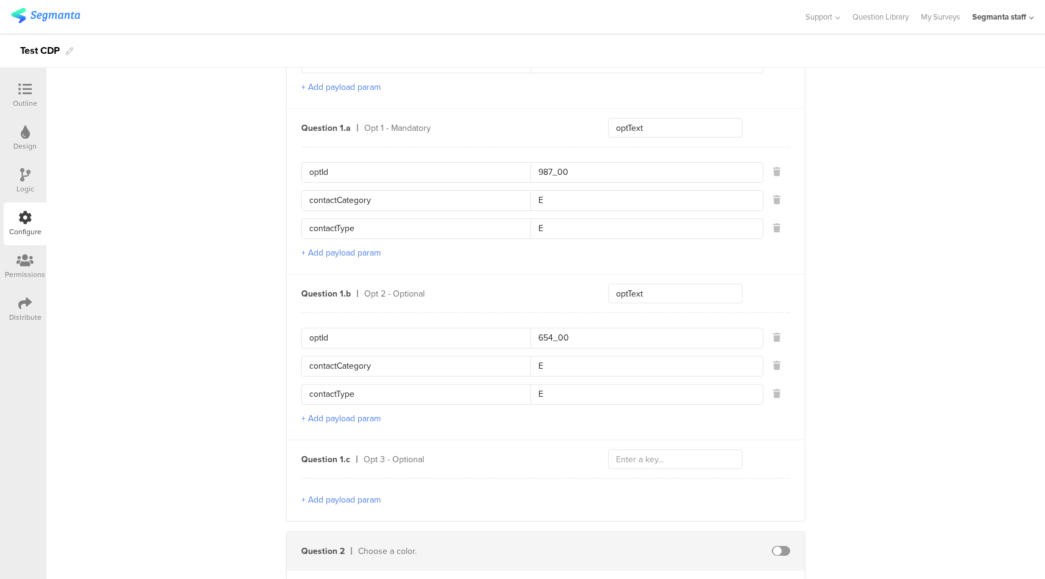
type input "E"
click at [370, 494] on button "+ Add payload param" at bounding box center [340, 499] width 79 height 13
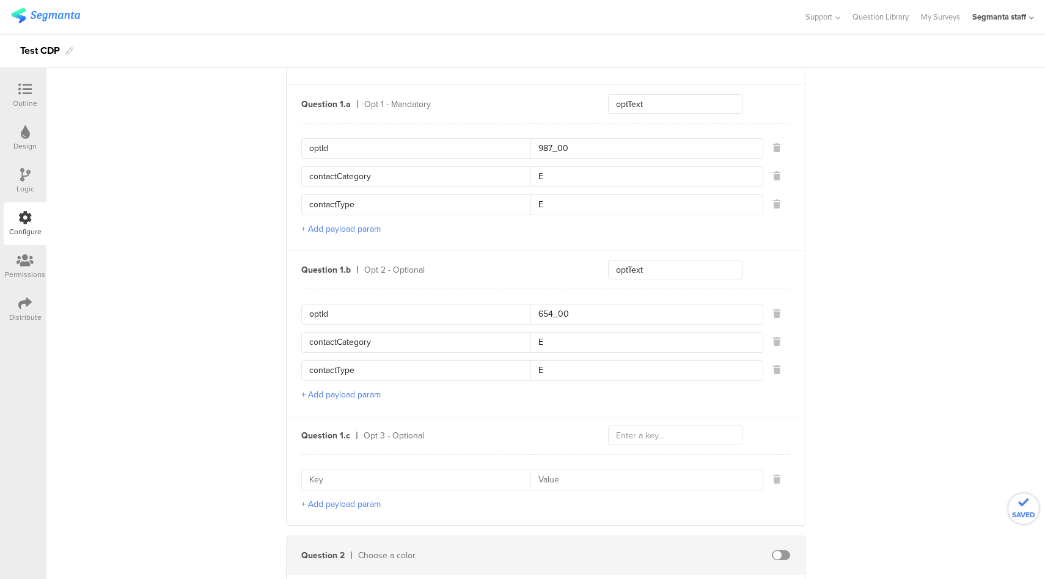
scroll to position [631, 0]
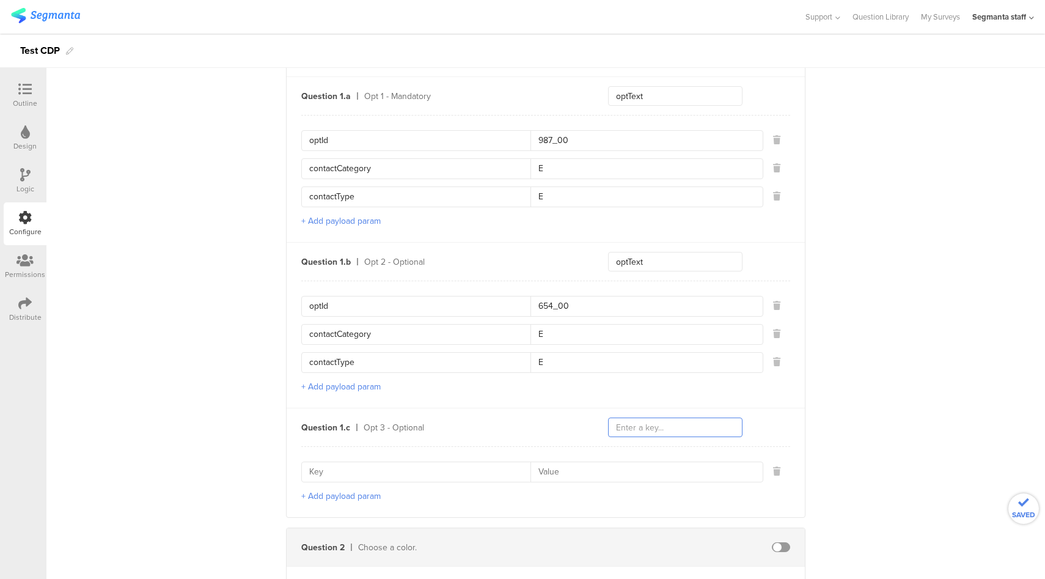
click at [672, 417] on input "text" at bounding box center [675, 427] width 134 height 20
type input "optText"
click at [314, 137] on input "optId" at bounding box center [419, 141] width 221 height 20
click at [338, 472] on input at bounding box center [419, 472] width 221 height 20
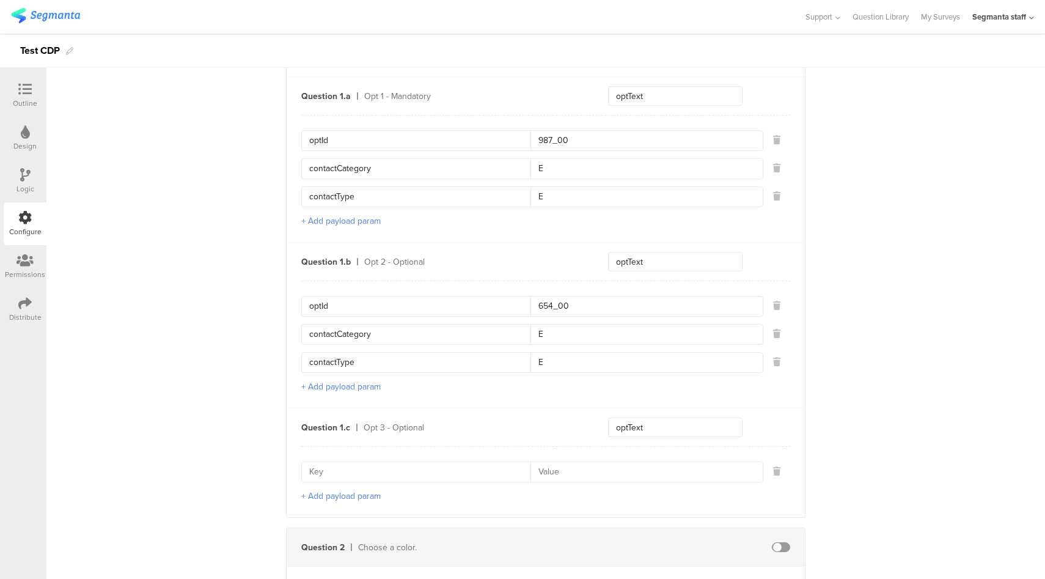
paste input "optId"
type input "optId"
click at [569, 465] on input at bounding box center [642, 472] width 225 height 20
type input "321_00"
click at [329, 332] on input "contactCategory" at bounding box center [419, 335] width 221 height 20
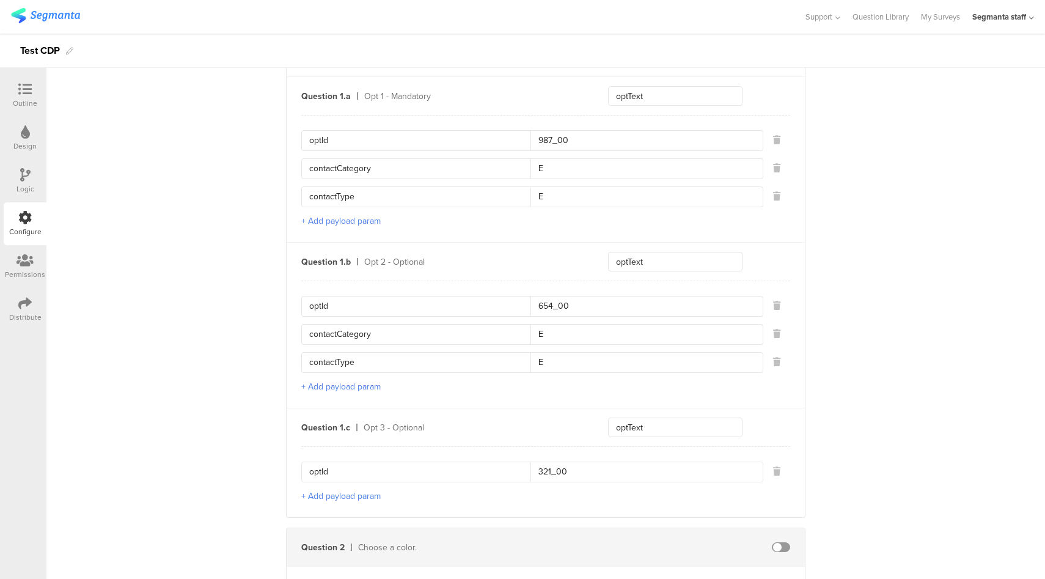
click at [329, 332] on input "contactCategory" at bounding box center [419, 335] width 221 height 20
click at [358, 490] on button "+ Add payload param" at bounding box center [340, 496] width 79 height 13
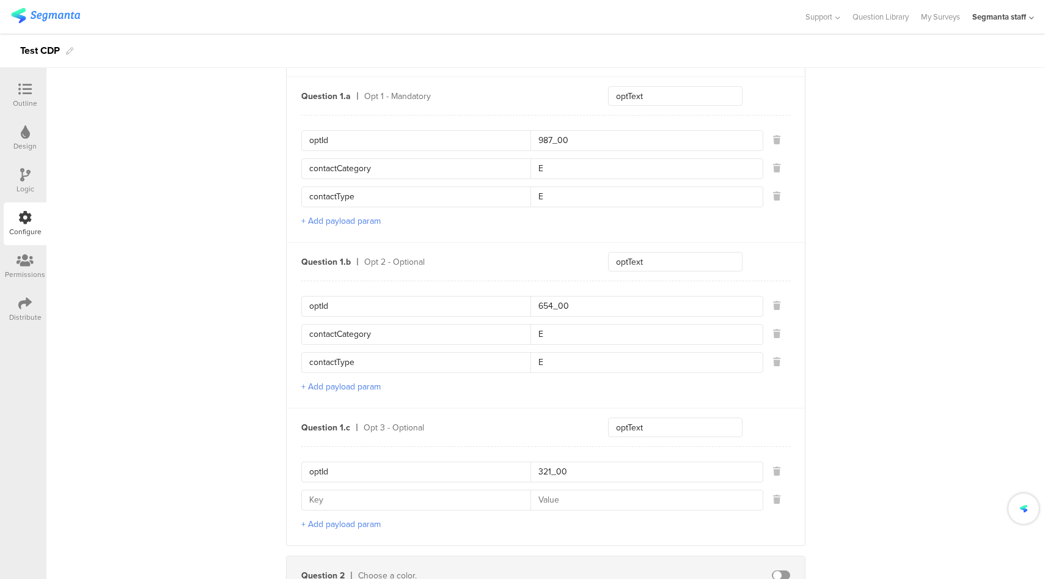
click at [351, 518] on button "+ Add payload param" at bounding box center [340, 524] width 79 height 13
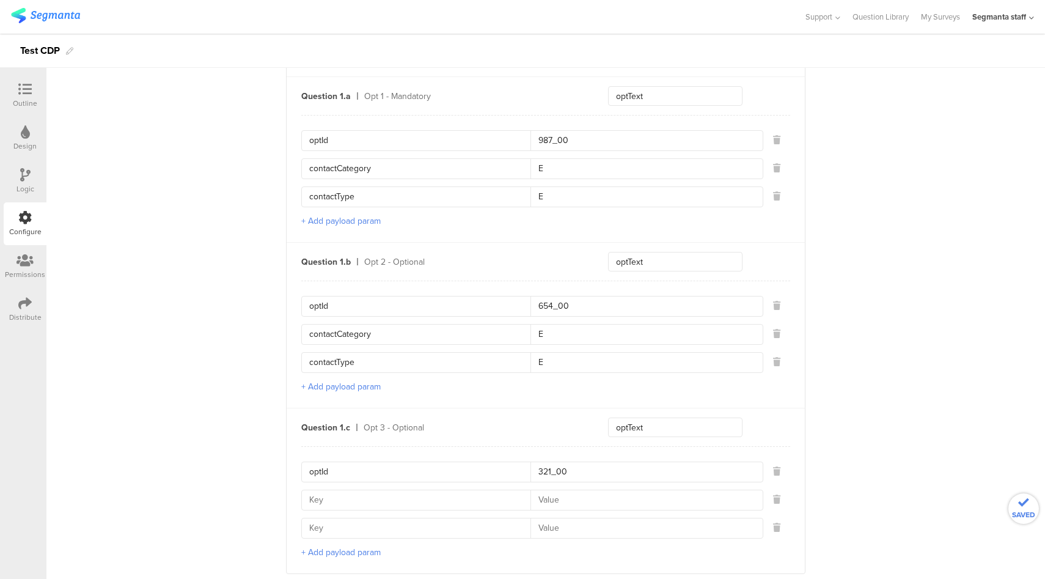
click at [380, 499] on input at bounding box center [419, 500] width 221 height 20
paste input "contactCategory"
type input "contactCategory"
click at [577, 494] on input at bounding box center [642, 500] width 225 height 20
type input "E"
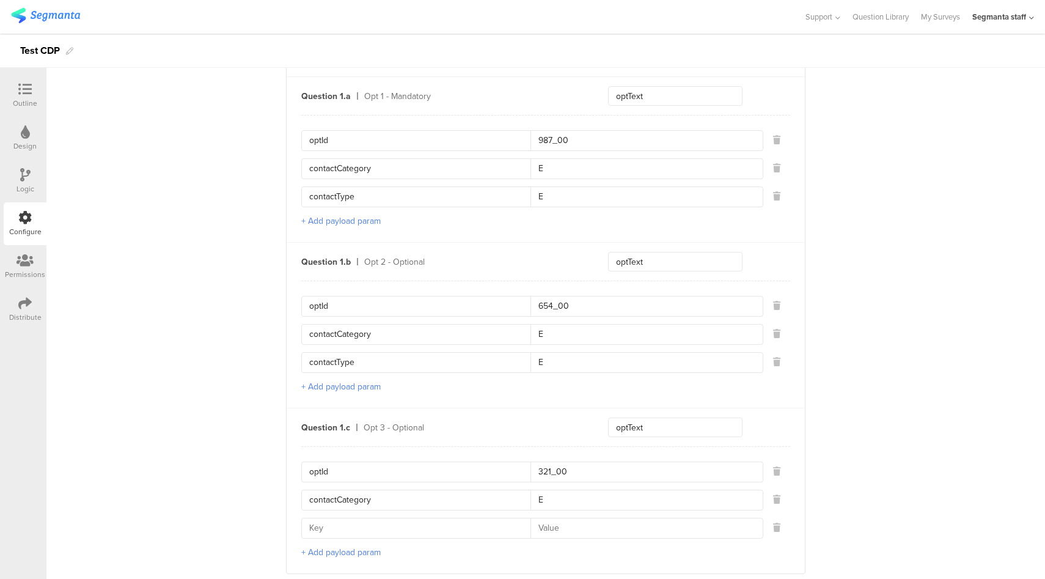
click at [424, 518] on input at bounding box center [419, 528] width 221 height 20
type input "contactType"
click at [557, 519] on input at bounding box center [642, 528] width 225 height 20
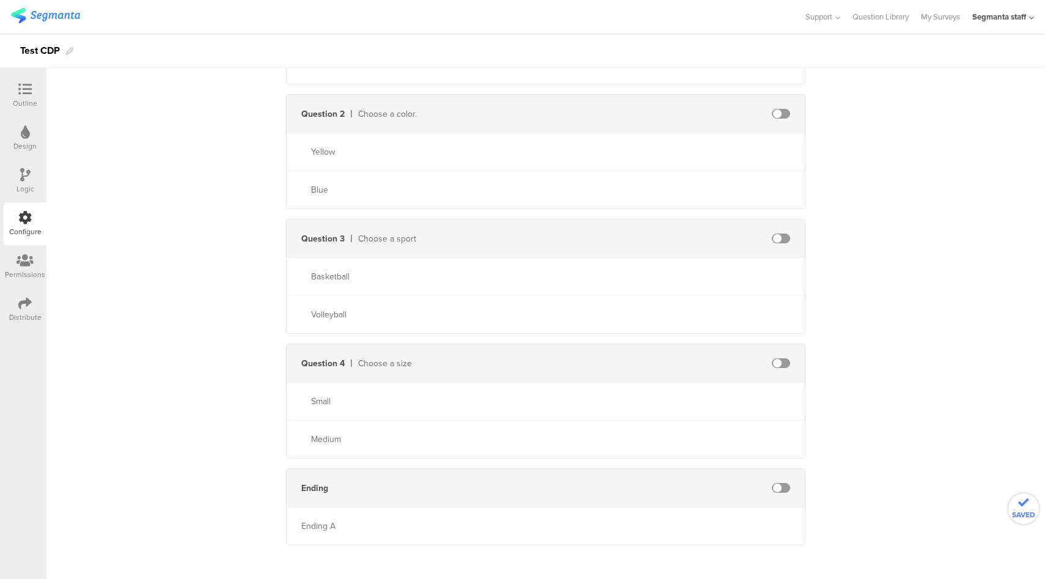
scroll to position [882, 0]
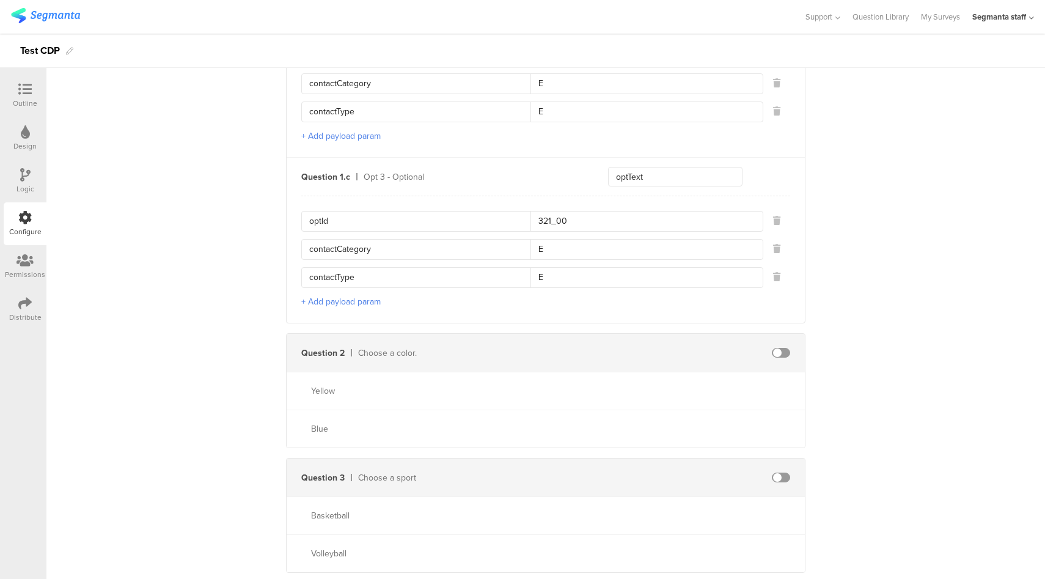
type input "E"
click at [775, 348] on span at bounding box center [781, 353] width 18 height 10
click at [664, 350] on input "text" at bounding box center [675, 353] width 134 height 20
type input "21"
click at [656, 386] on input "text" at bounding box center [675, 391] width 134 height 20
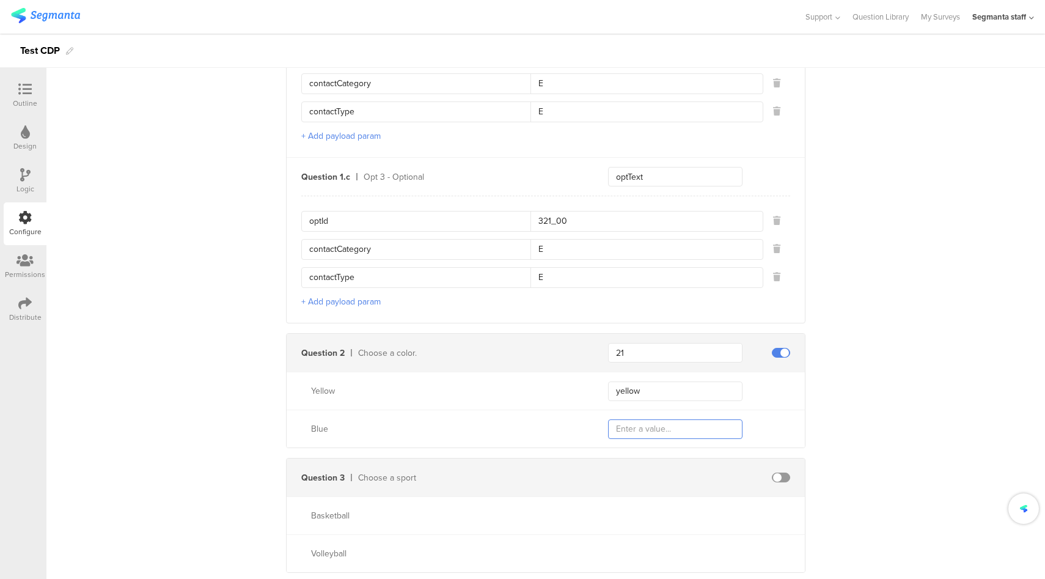
type input "yel"
type input "l"
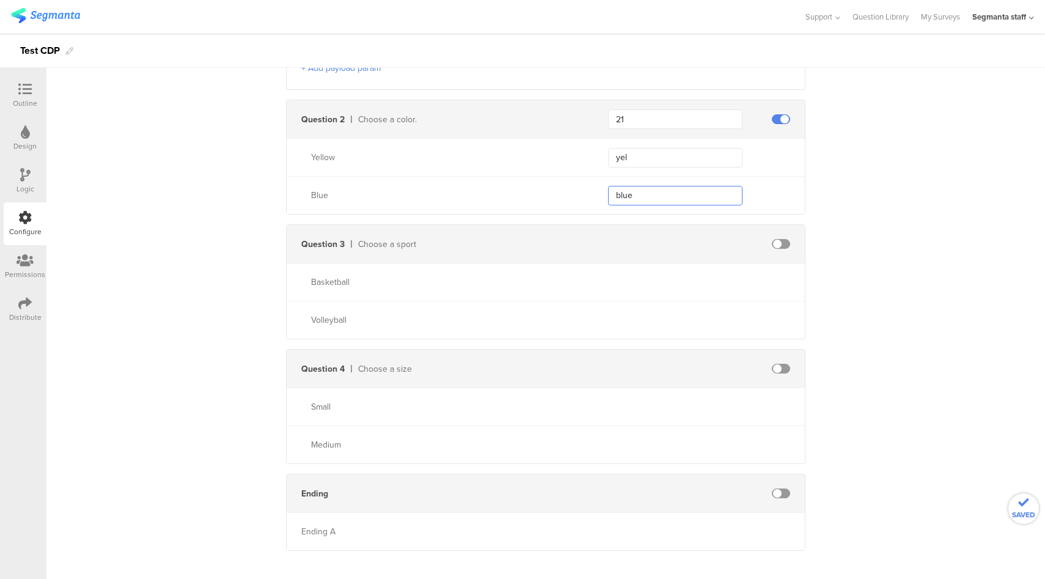
scroll to position [1121, 0]
type input "blue"
click at [776, 233] on span at bounding box center [781, 238] width 18 height 10
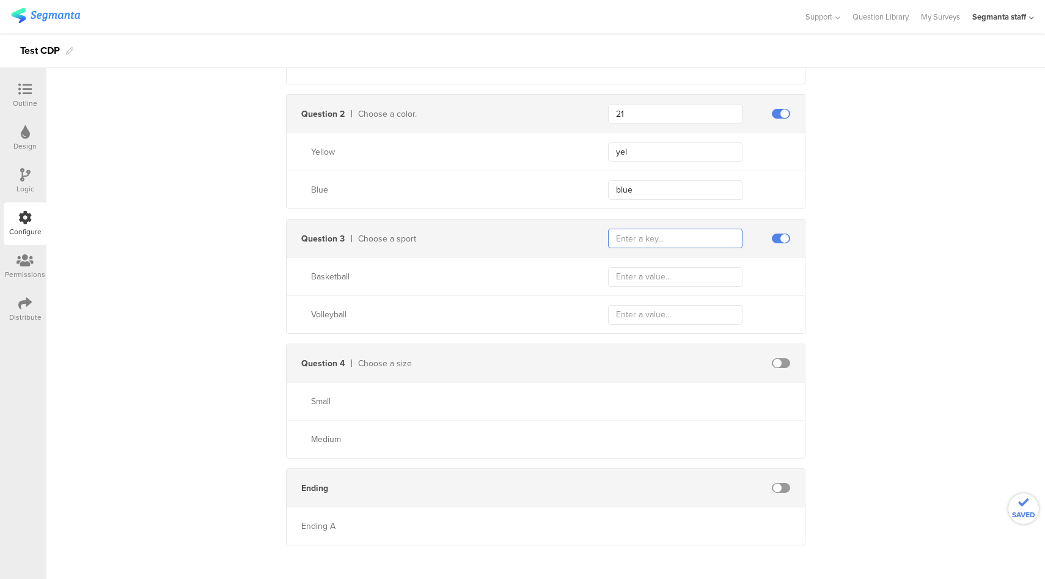
click at [681, 232] on input "text" at bounding box center [675, 239] width 134 height 20
type input "32"
type input "bb"
type input "vb"
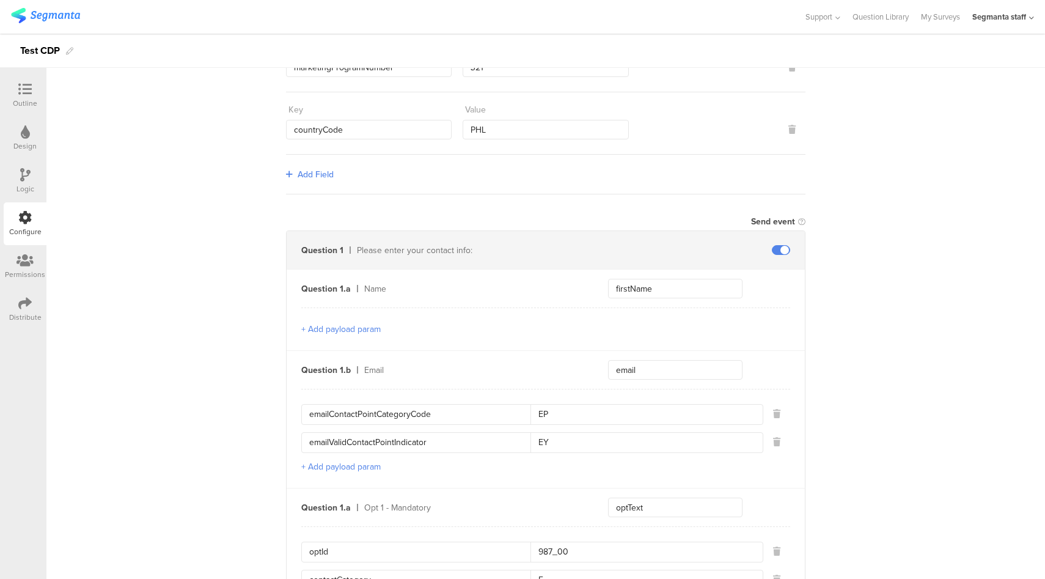
scroll to position [116, 0]
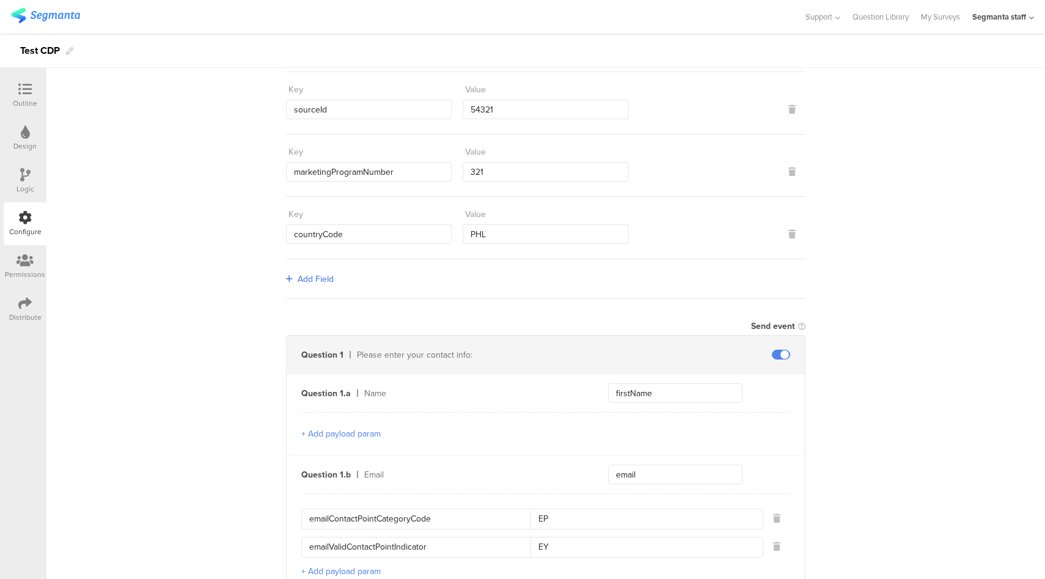
click at [21, 91] on icon at bounding box center [24, 89] width 13 height 13
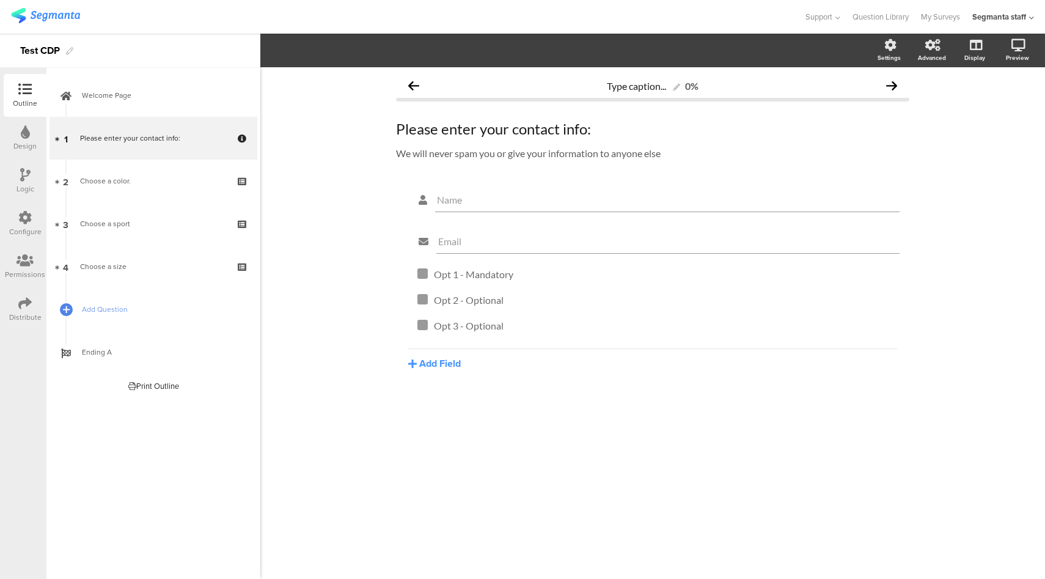
click at [29, 307] on icon at bounding box center [24, 302] width 13 height 13
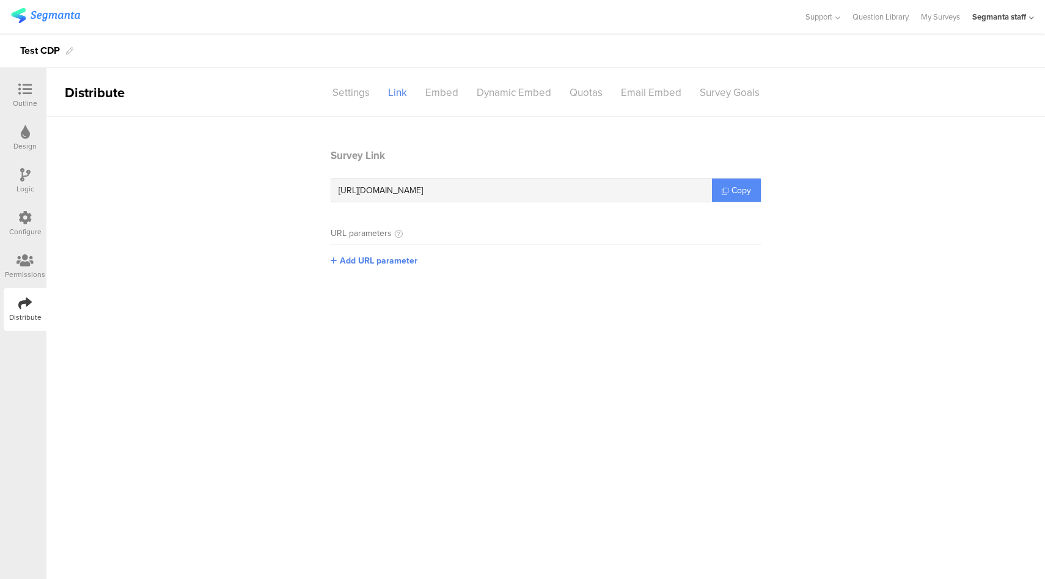
click at [727, 188] on icon at bounding box center [725, 191] width 7 height 7
click at [7, 219] on div "Configure" at bounding box center [25, 223] width 43 height 43
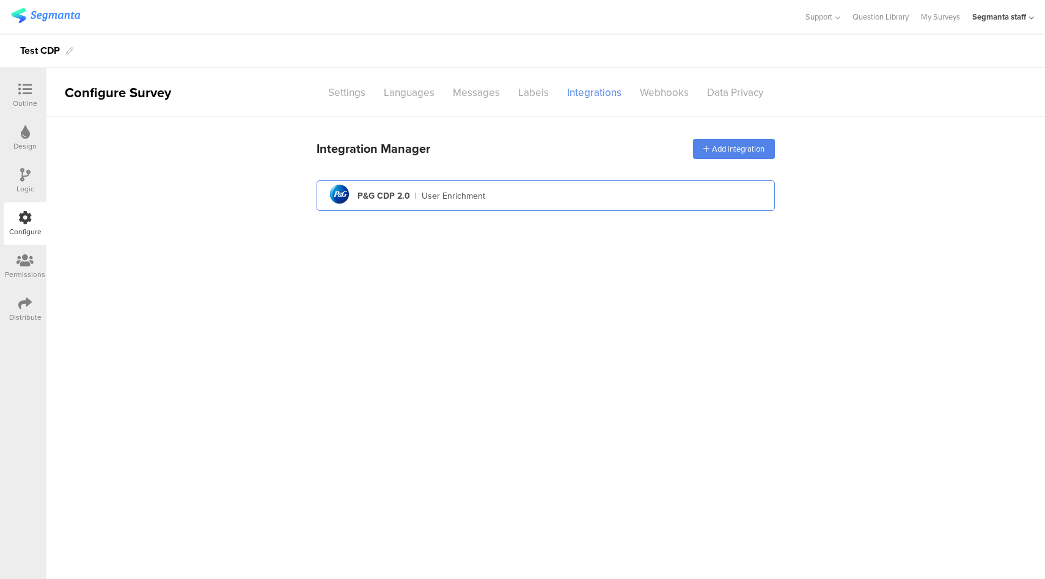
click at [551, 209] on div "pg logo P&G CDP 2.0 | User Enrichment" at bounding box center [545, 196] width 439 height 30
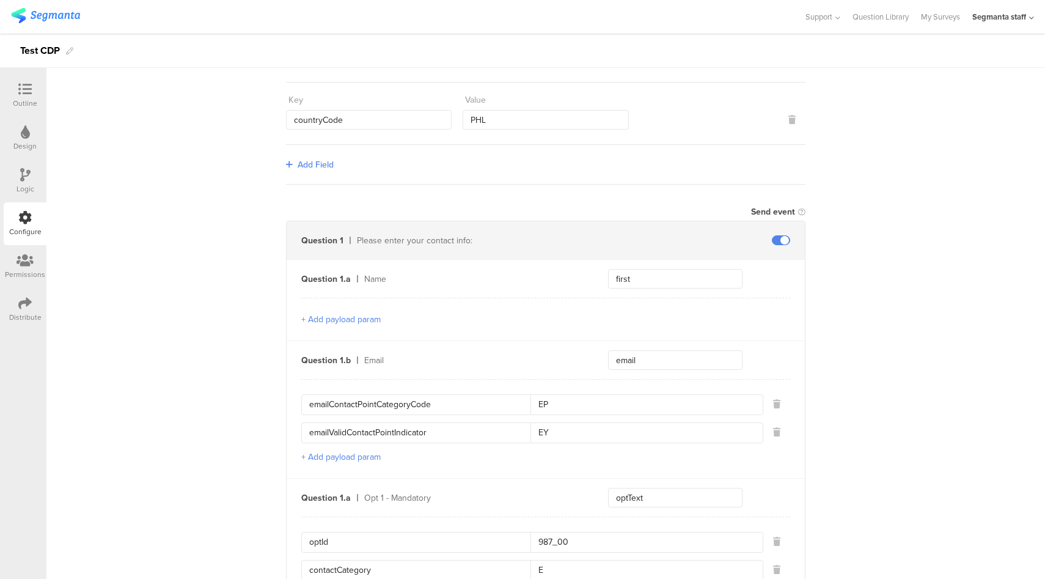
scroll to position [230, 0]
click at [31, 315] on div "Distribute" at bounding box center [25, 317] width 32 height 11
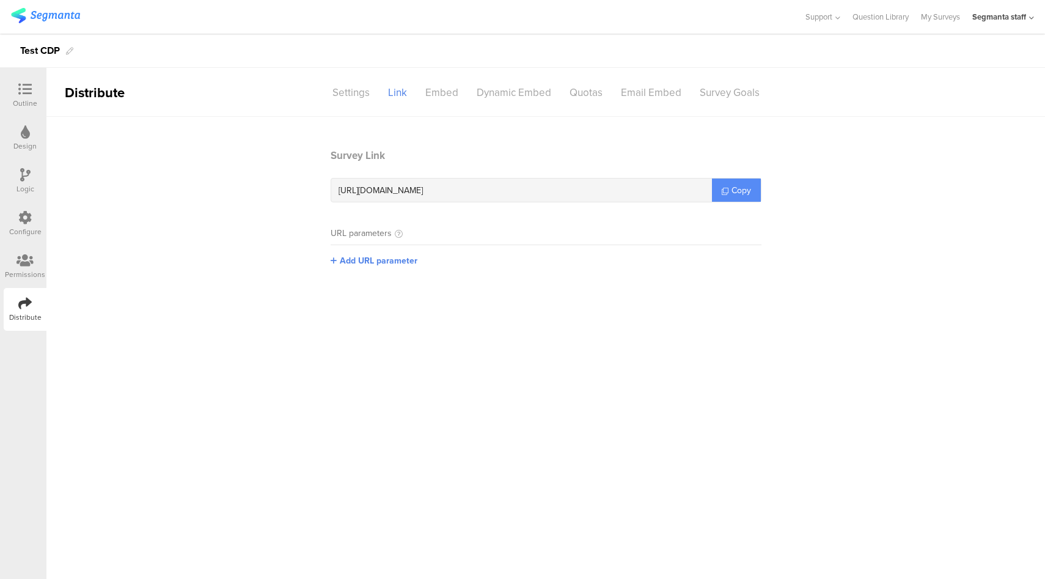
click at [741, 195] on span "Copy" at bounding box center [742, 190] width 20 height 13
click at [26, 223] on icon at bounding box center [24, 217] width 13 height 13
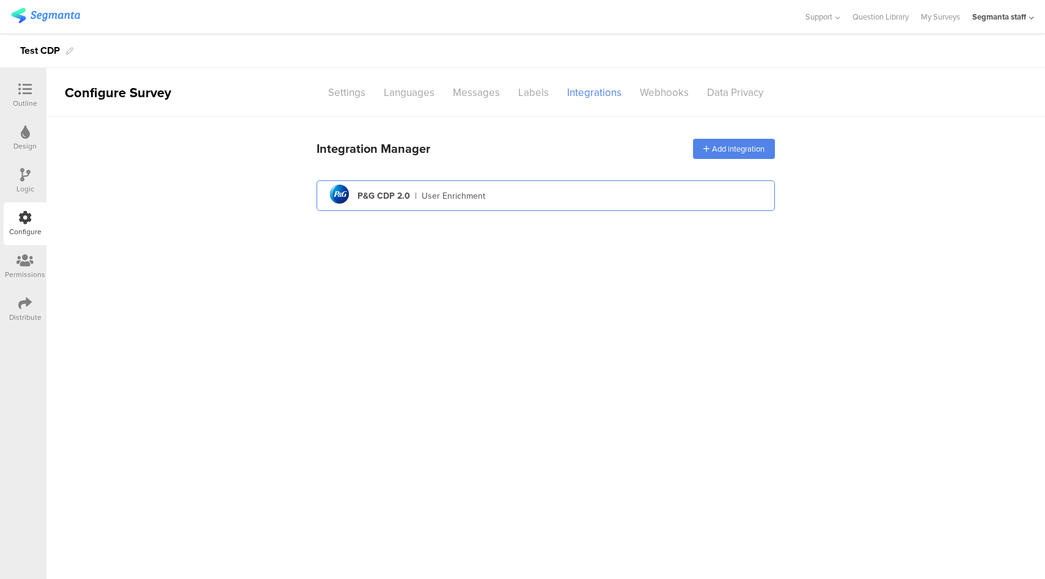
click at [439, 184] on div "pg logo P&G CDP 2.0 | User Enrichment" at bounding box center [545, 196] width 439 height 30
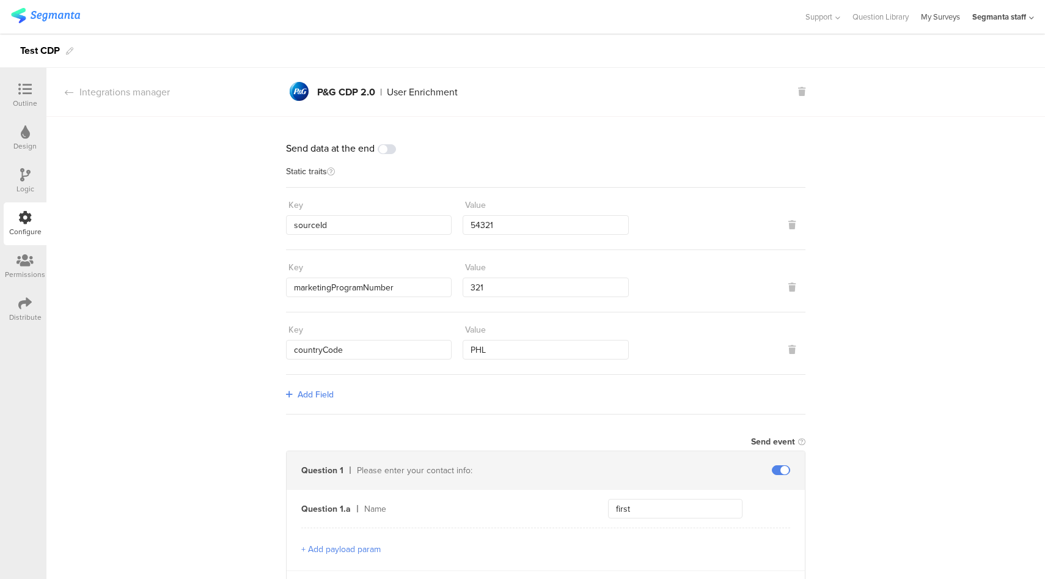
click at [937, 20] on link "My Surveys" at bounding box center [940, 17] width 39 height 34
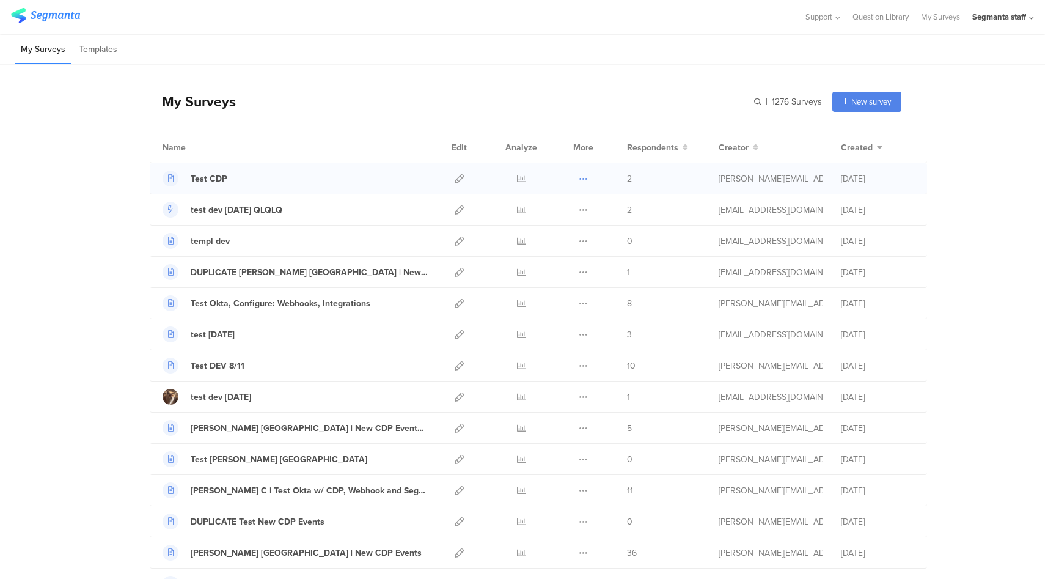
click at [580, 179] on icon at bounding box center [583, 178] width 9 height 9
click at [568, 201] on button "Duplicate" at bounding box center [559, 210] width 67 height 22
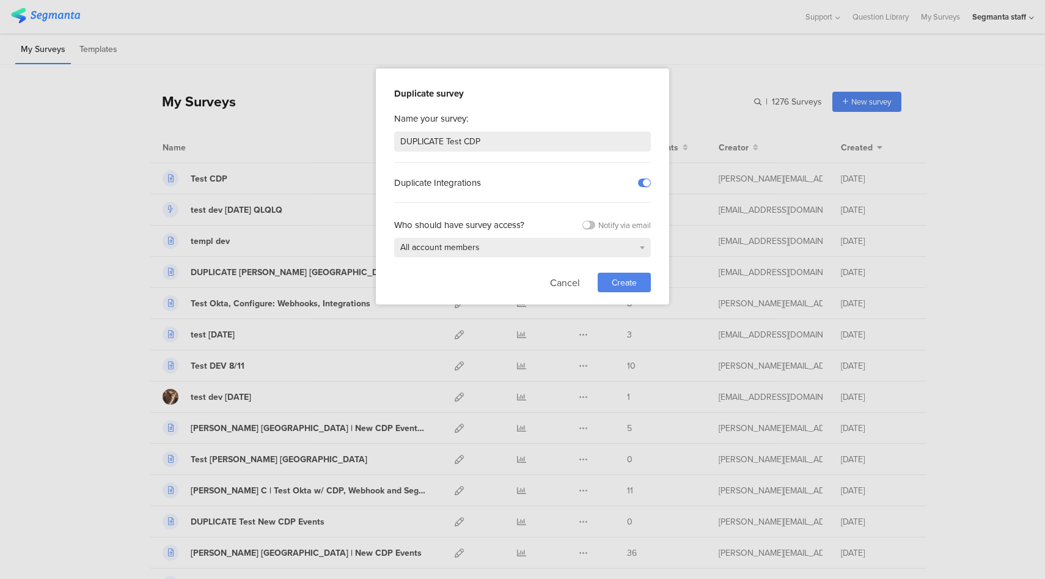
click at [640, 284] on div "Create" at bounding box center [624, 283] width 53 height 20
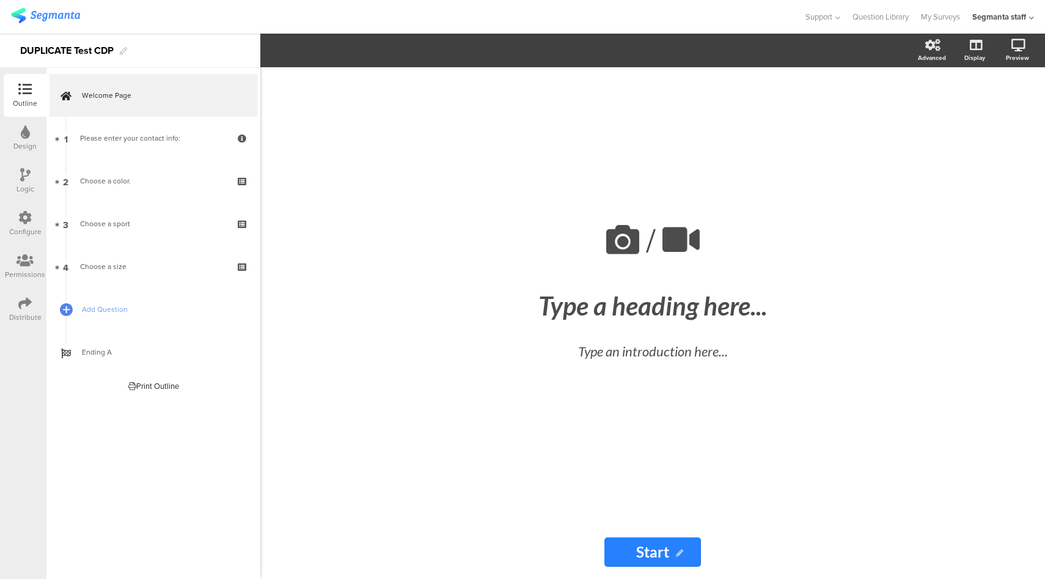
click at [23, 228] on div "Configure" at bounding box center [25, 231] width 32 height 11
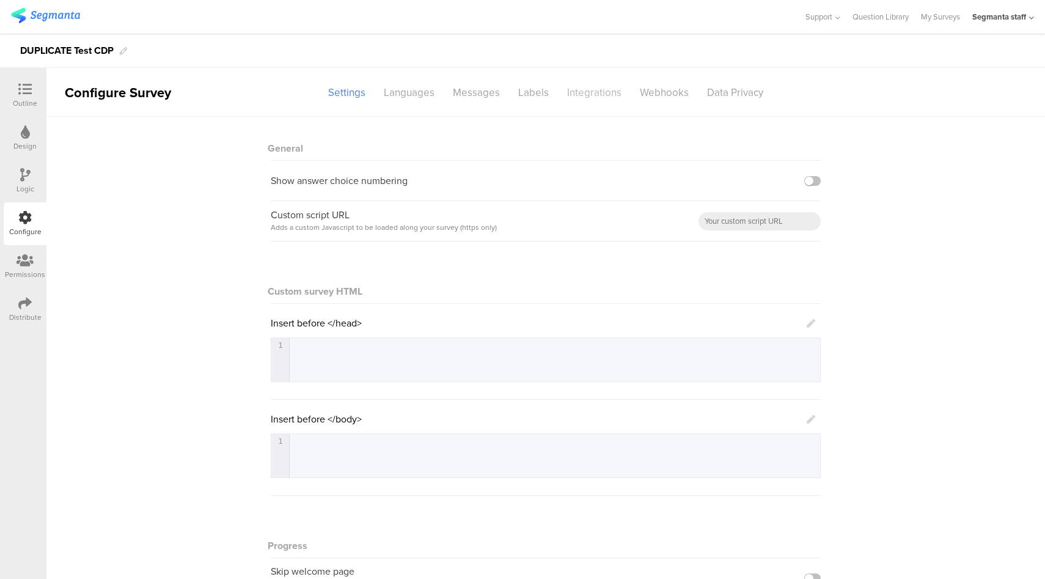
click at [574, 88] on div "Integrations" at bounding box center [594, 92] width 73 height 21
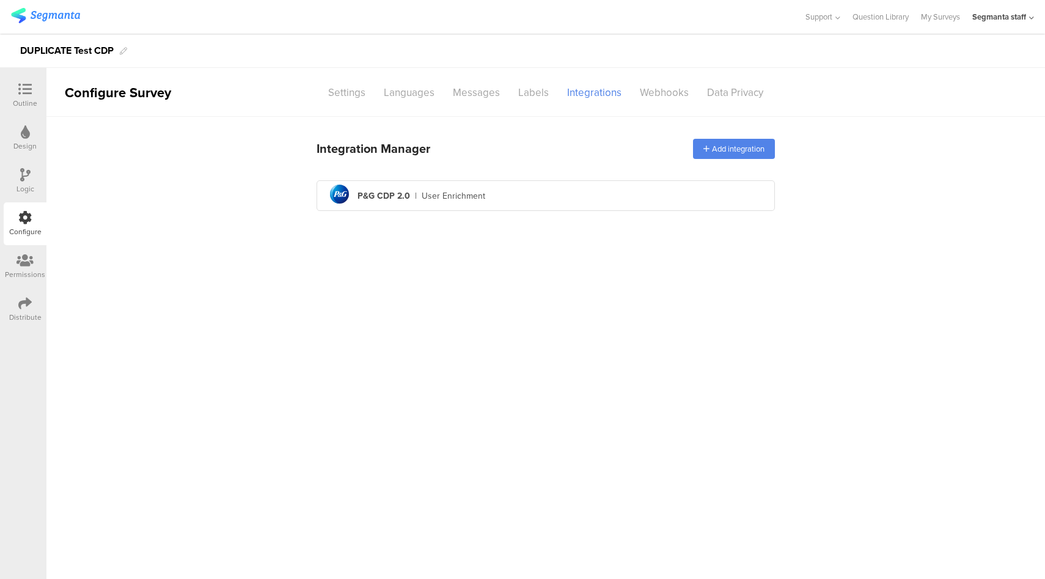
click at [564, 185] on div "pg logo P&G CDP 2.0 | User Enrichment" at bounding box center [545, 196] width 439 height 30
click at [553, 186] on div "pg logo P&G CDP 2.0 | User Enrichment" at bounding box center [545, 196] width 439 height 30
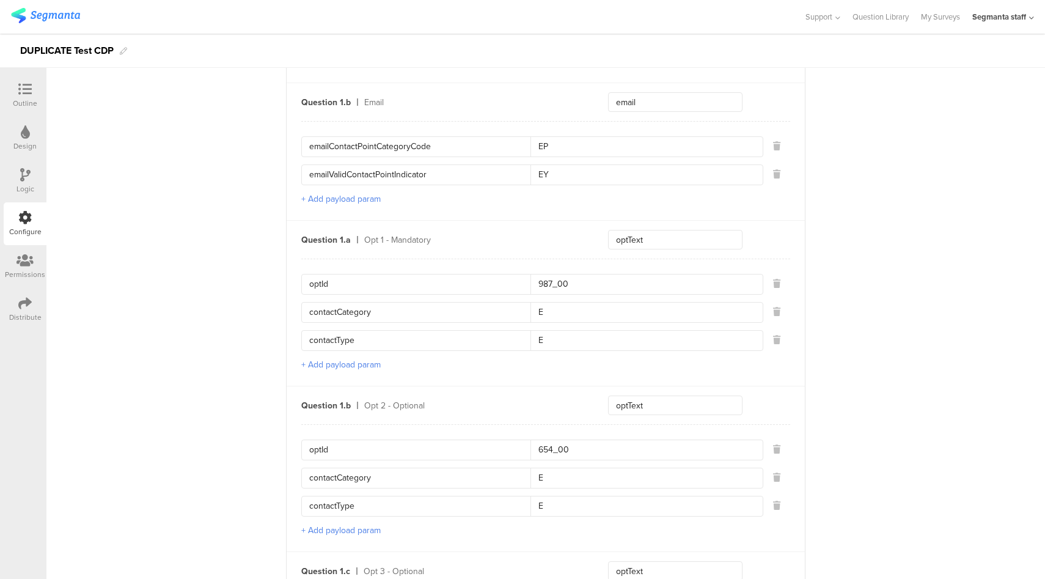
scroll to position [251, 0]
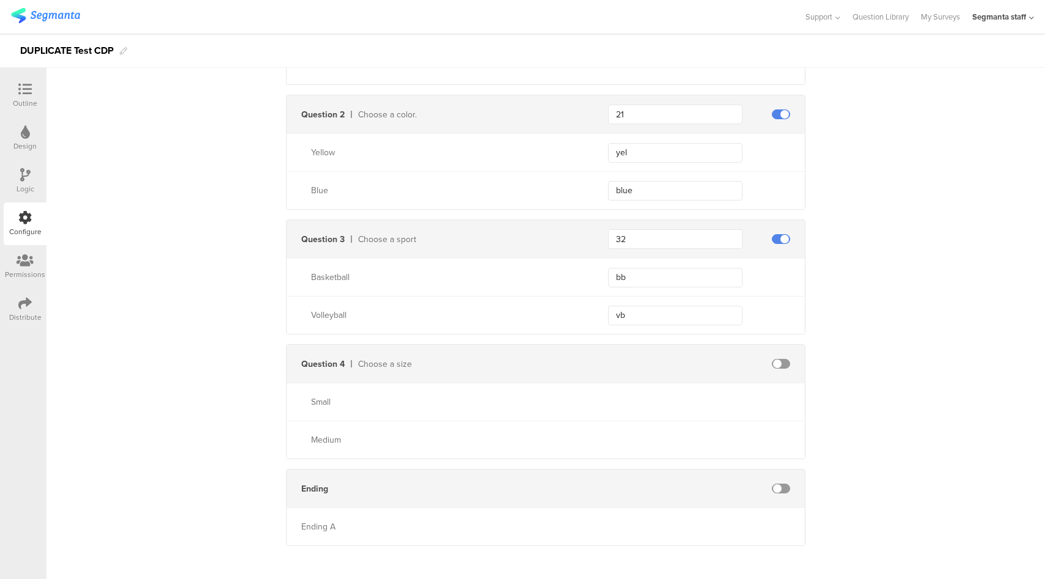
scroll to position [1121, 0]
click at [22, 317] on div "Distribute" at bounding box center [25, 317] width 32 height 11
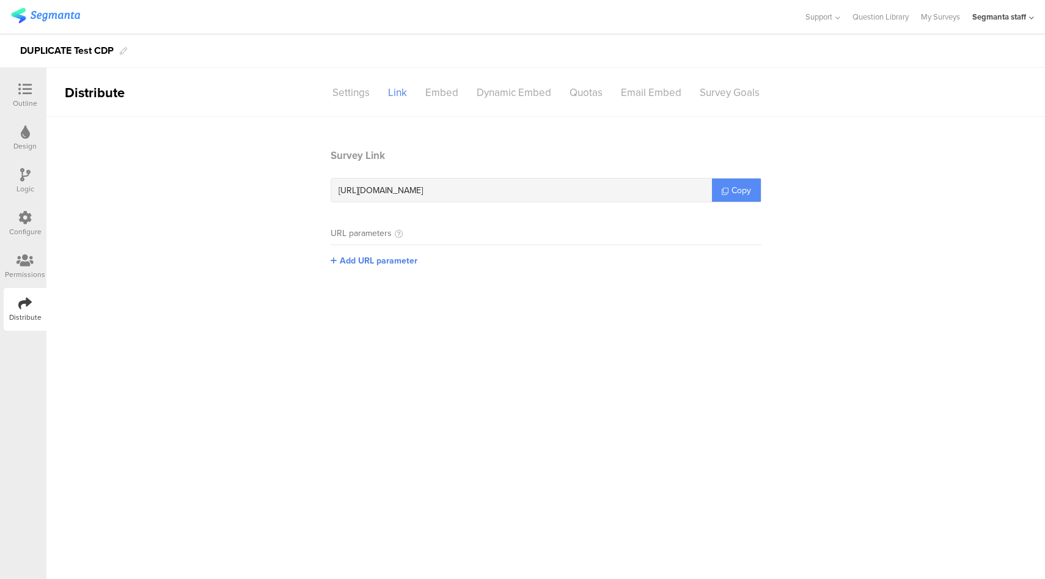
click at [730, 196] on link "Copy" at bounding box center [736, 189] width 49 height 23
click at [831, 277] on section "Survey Link https://surveys.segmanta.dev/3defdq Copy URL parameters Add URL par…" at bounding box center [545, 217] width 999 height 138
click at [30, 222] on icon at bounding box center [24, 217] width 13 height 13
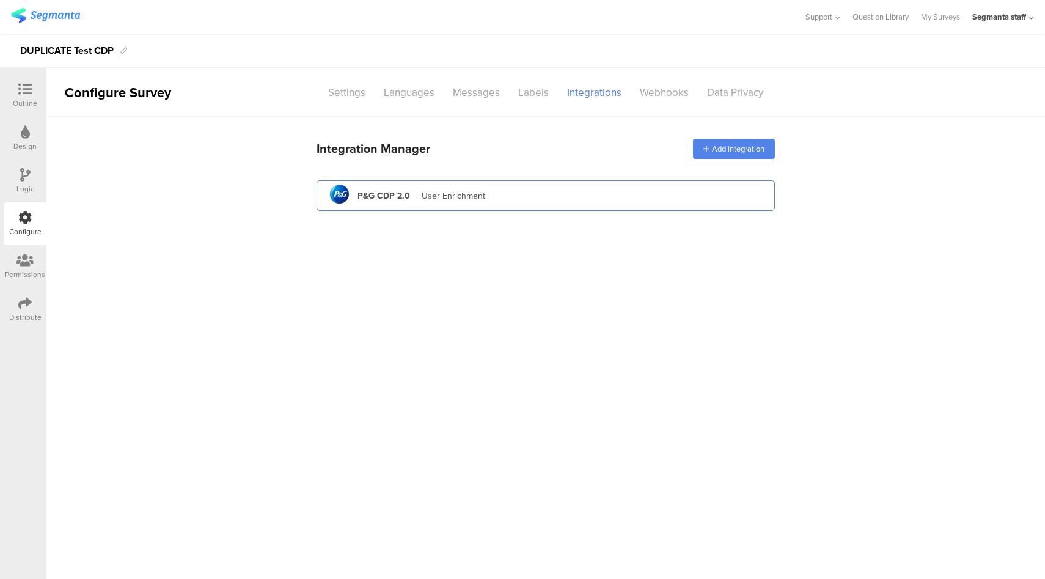
click at [548, 185] on div "pg logo P&G CDP 2.0 | User Enrichment" at bounding box center [545, 196] width 439 height 30
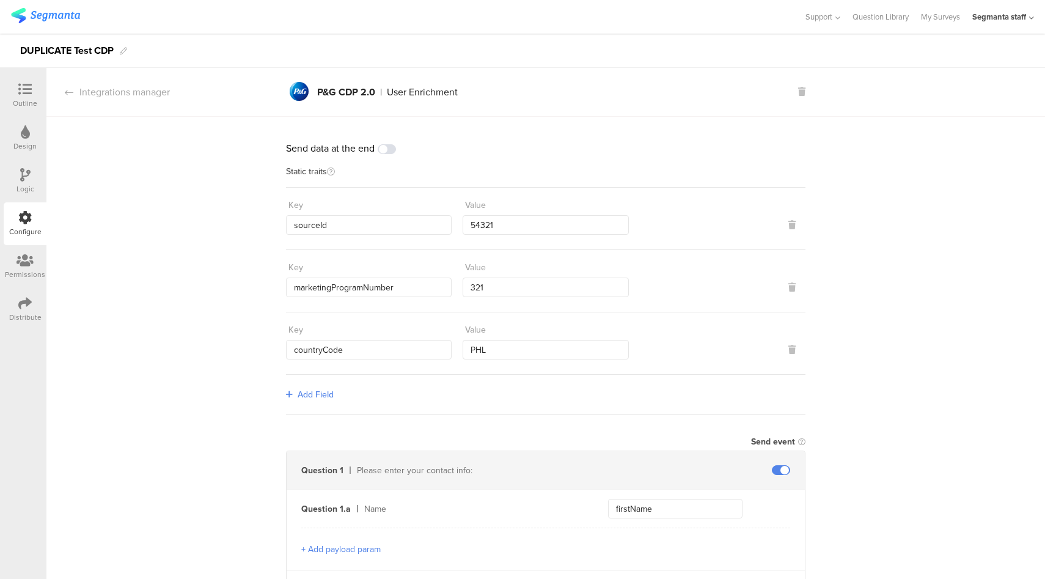
click at [32, 87] on div at bounding box center [25, 90] width 24 height 15
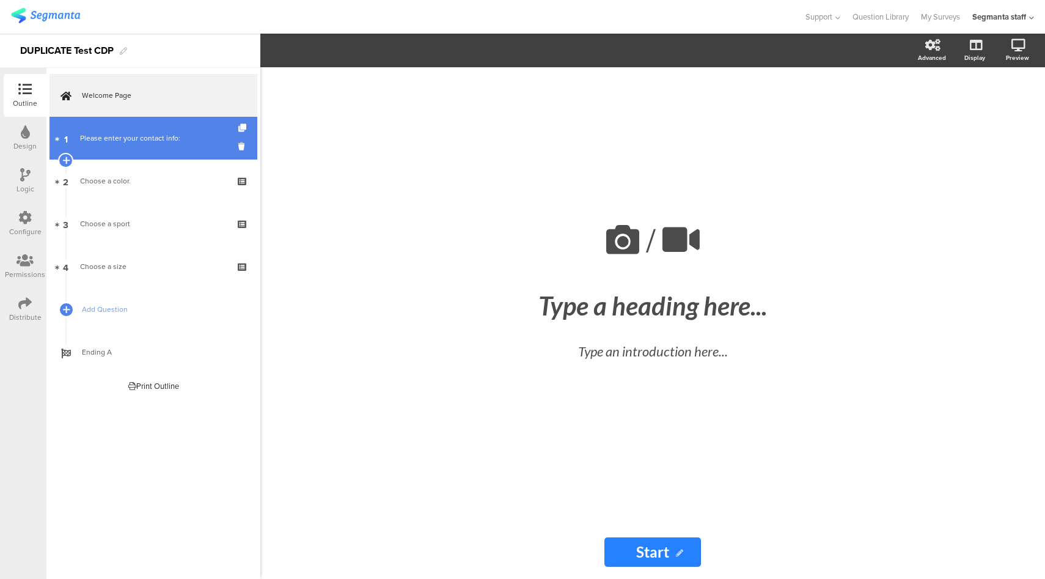
click at [138, 153] on link "1 Please enter your contact info:" at bounding box center [154, 138] width 208 height 43
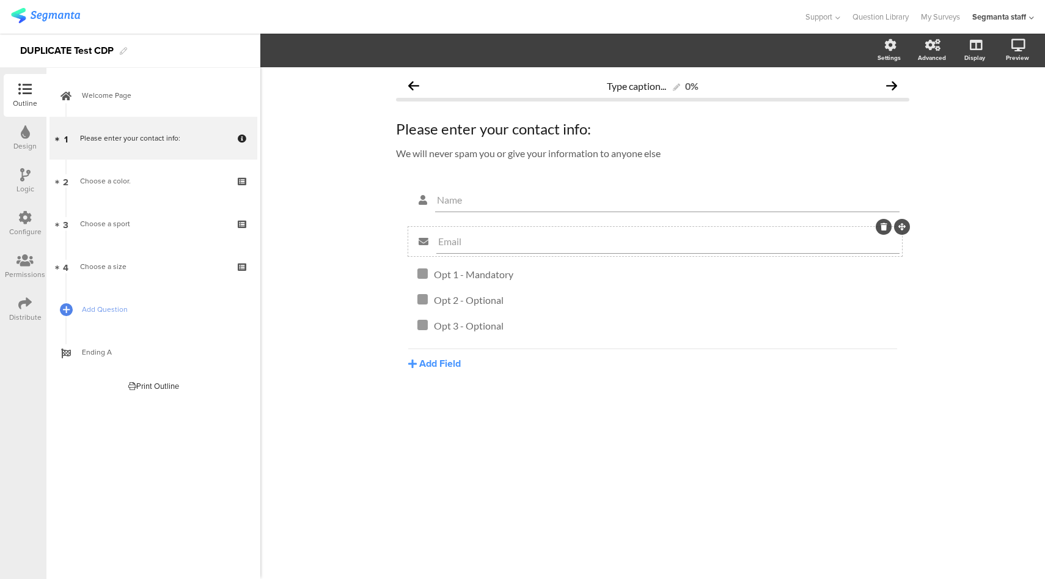
click at [881, 227] on icon at bounding box center [884, 226] width 7 height 7
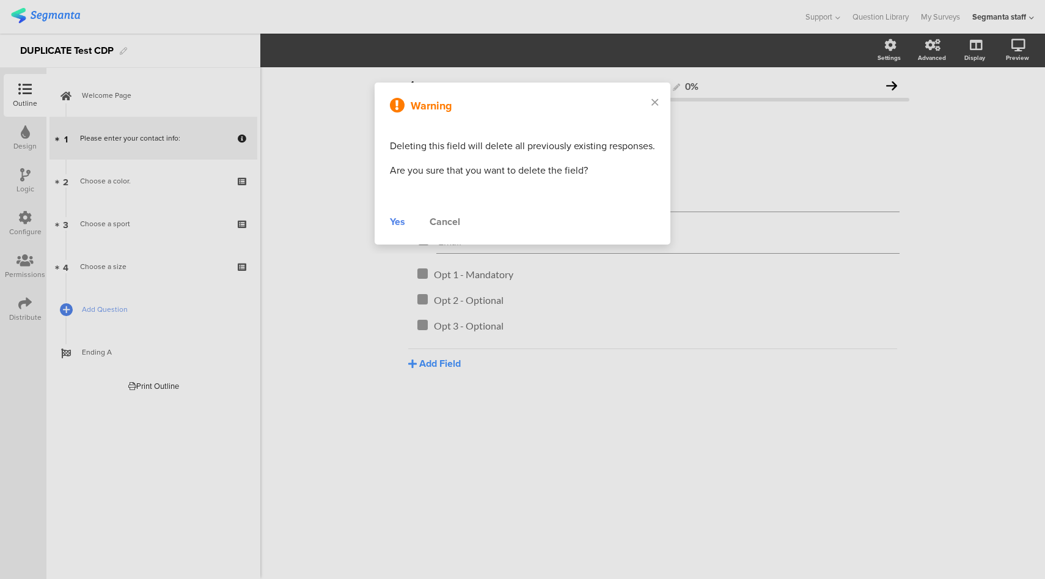
click at [398, 223] on div "Yes" at bounding box center [397, 222] width 15 height 15
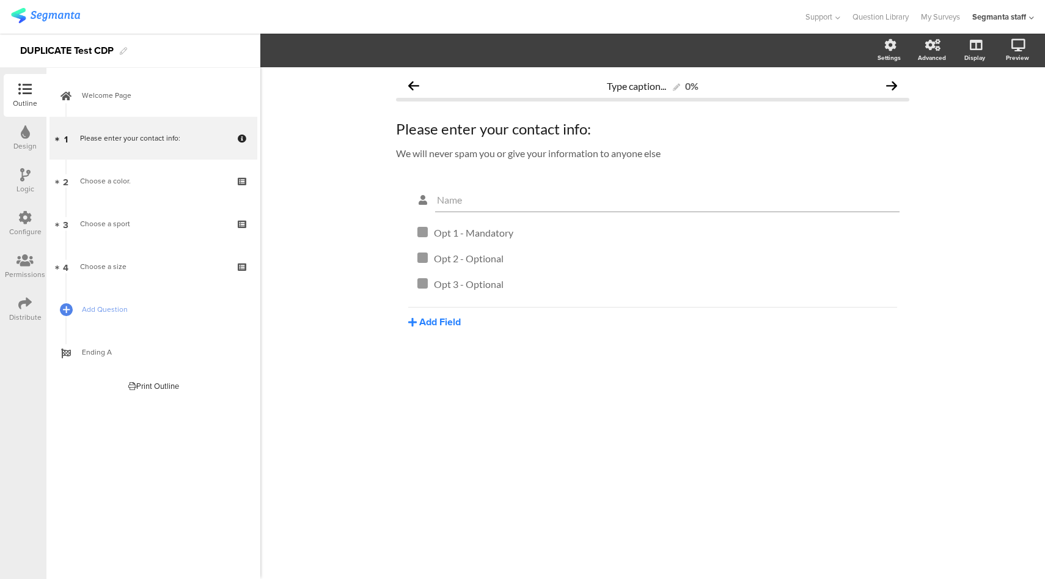
click at [445, 321] on button "Add Field" at bounding box center [434, 322] width 53 height 14
click at [452, 397] on button "Email" at bounding box center [470, 402] width 125 height 20
click at [25, 185] on div "Logic" at bounding box center [26, 188] width 18 height 11
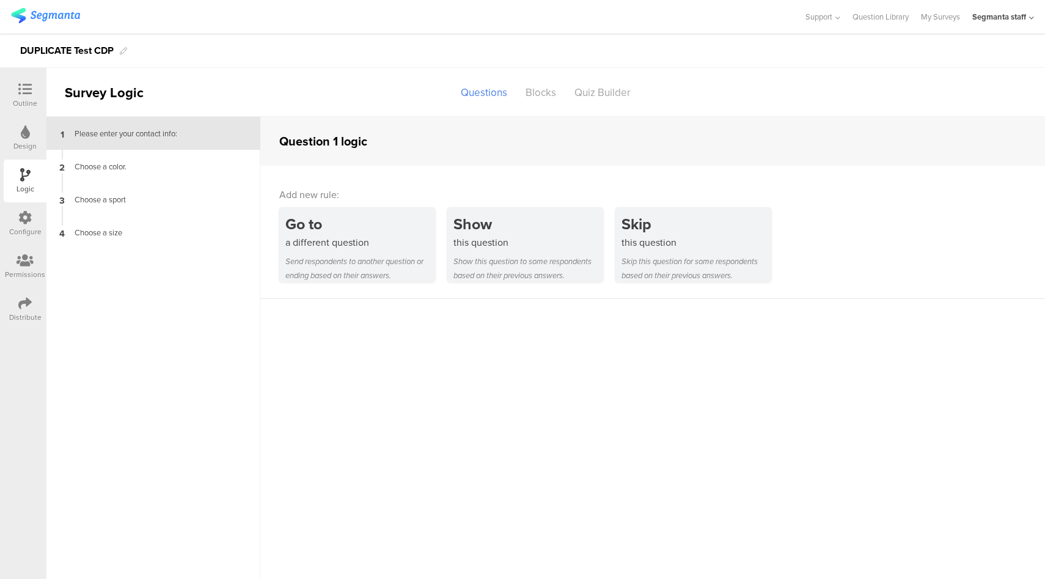
click at [28, 219] on icon at bounding box center [24, 217] width 13 height 13
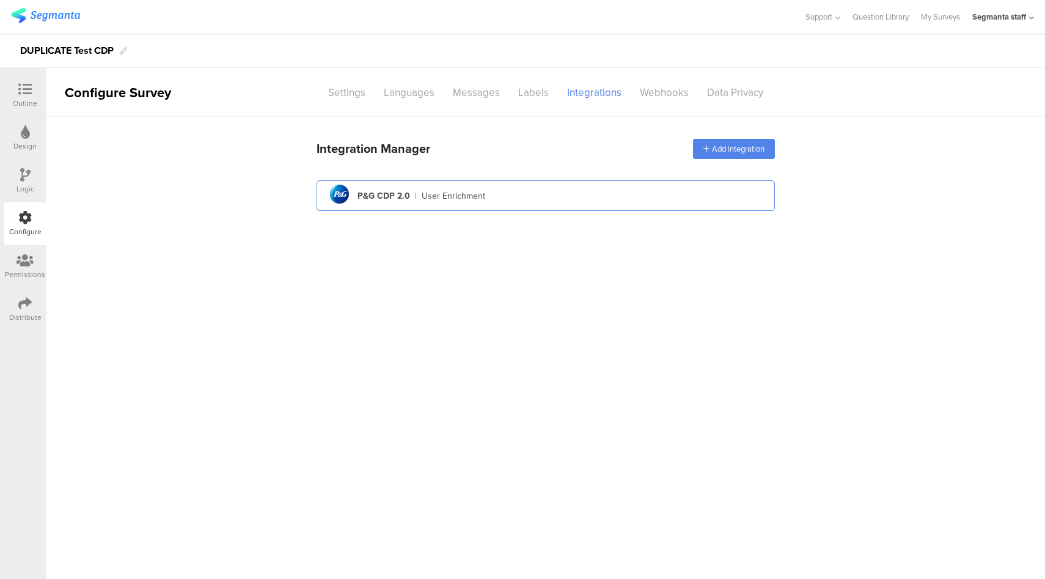
click at [512, 200] on div "pg logo P&G CDP 2.0 | User Enrichment" at bounding box center [545, 196] width 439 height 30
click at [514, 188] on div "pg logo P&G CDP 2.0 | User Enrichment" at bounding box center [545, 196] width 439 height 30
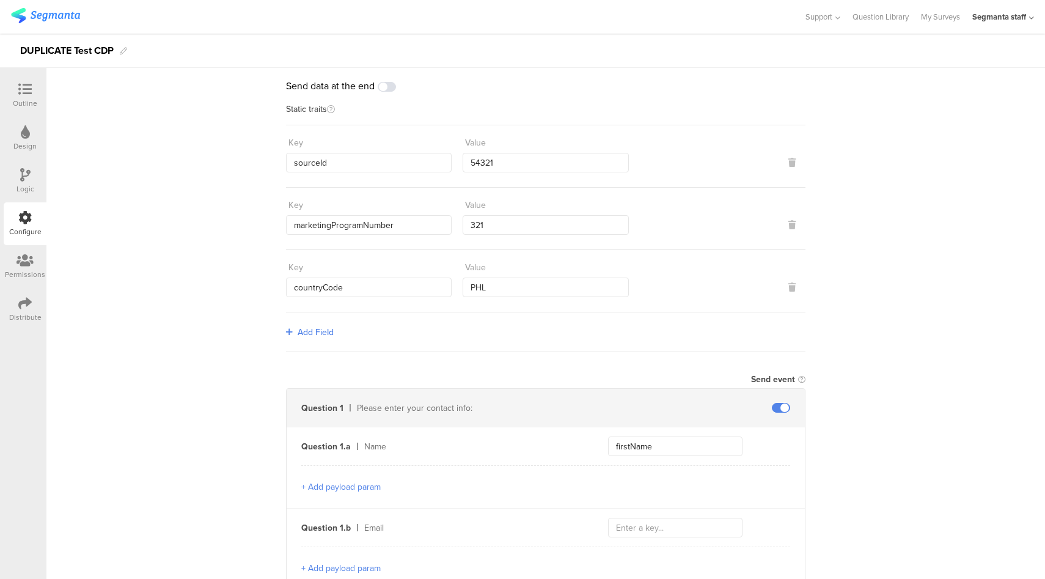
scroll to position [207, 0]
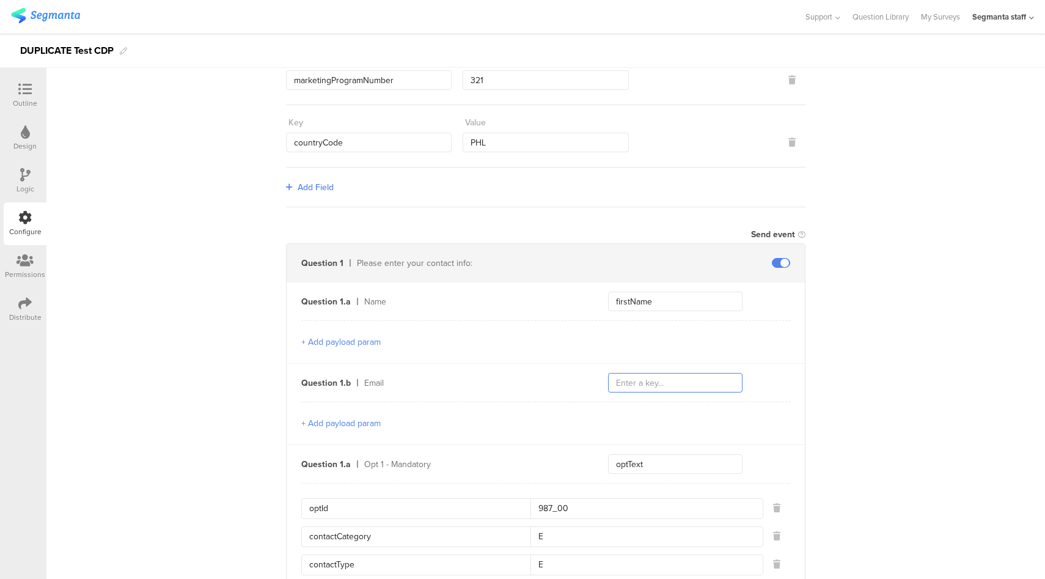
click at [651, 384] on input "text" at bounding box center [675, 383] width 134 height 20
type input "email"
click at [365, 424] on button "+ Add payload param" at bounding box center [340, 423] width 79 height 13
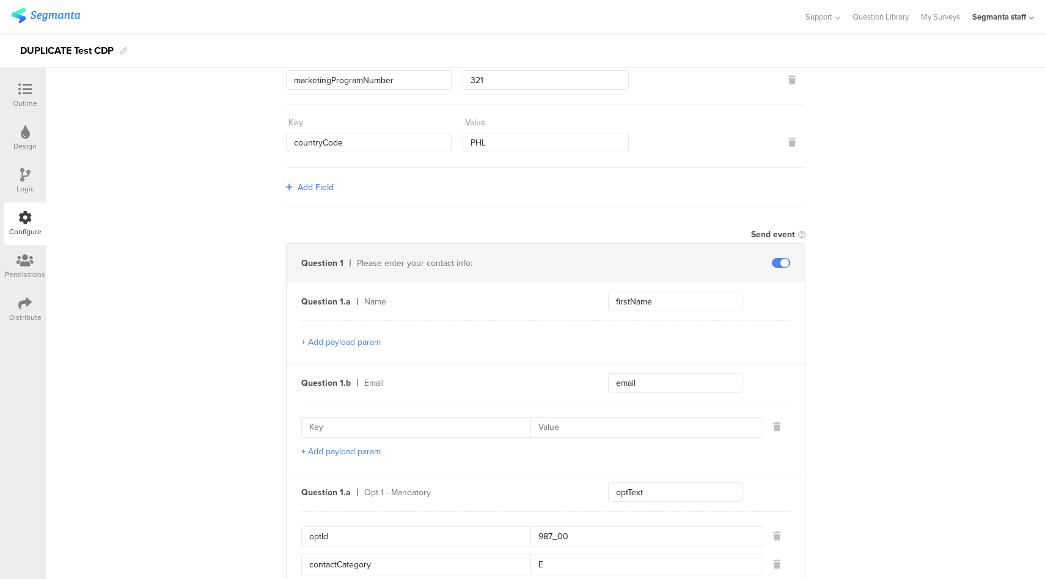
click at [493, 424] on input at bounding box center [419, 427] width 221 height 20
paste input "emailContactPointCategoryCode"
type input "emailContactPointCategoryCode"
click at [626, 424] on input at bounding box center [642, 427] width 225 height 20
type input "EP"
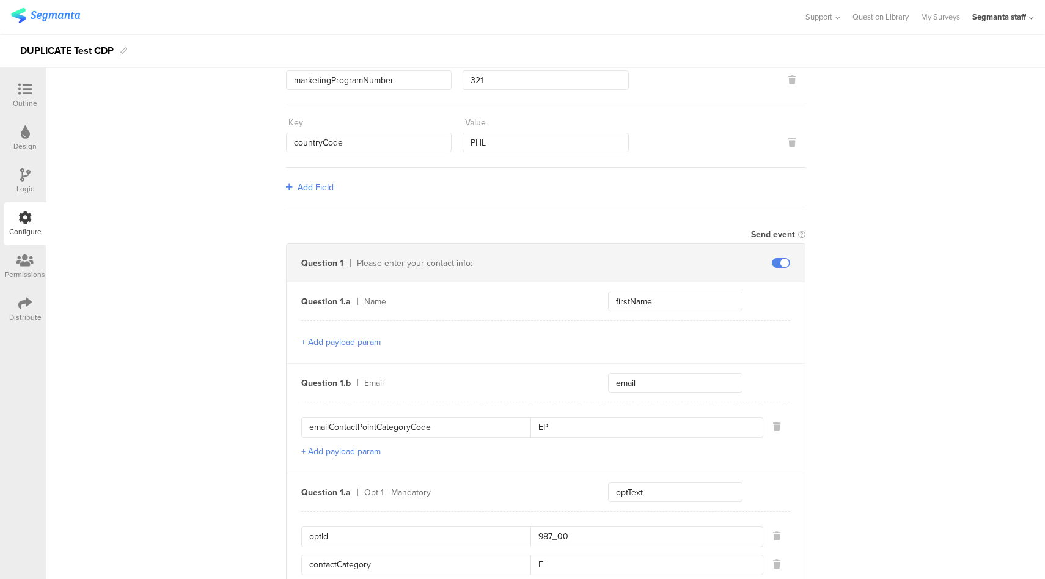
click at [348, 448] on button "+ Add payload param" at bounding box center [340, 451] width 79 height 13
click at [429, 449] on input at bounding box center [419, 456] width 221 height 20
paste input "emailValidContactPointIndicator"
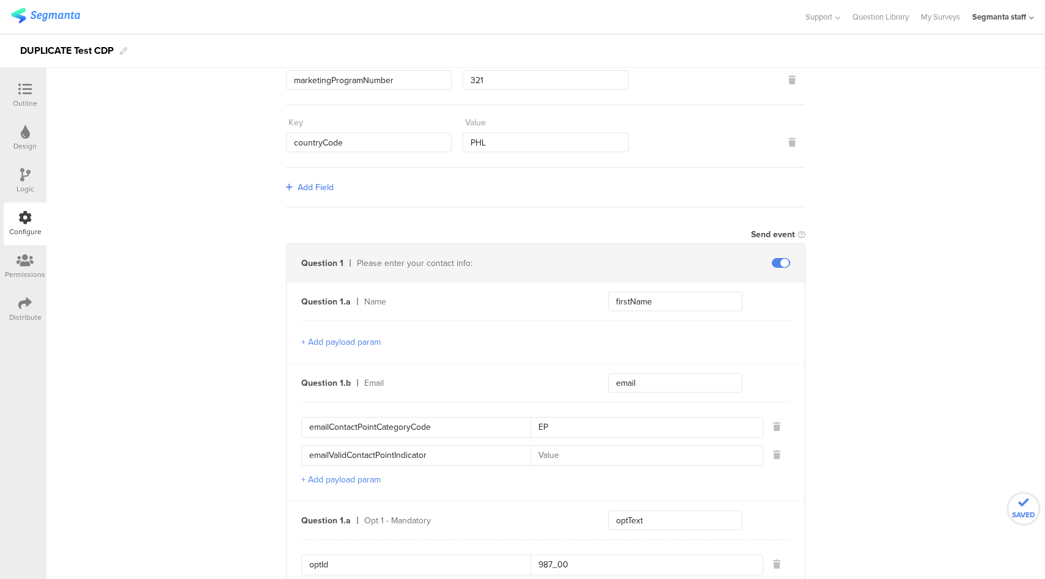
type input "emailValidContactPointIndicator"
click at [633, 454] on input at bounding box center [642, 456] width 225 height 20
type input "EY"
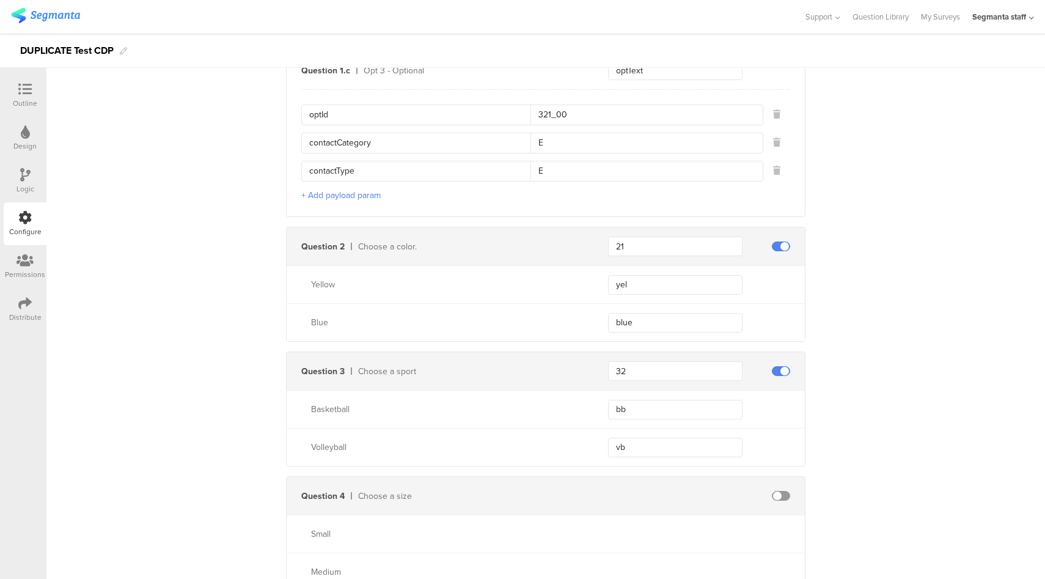
scroll to position [1121, 0]
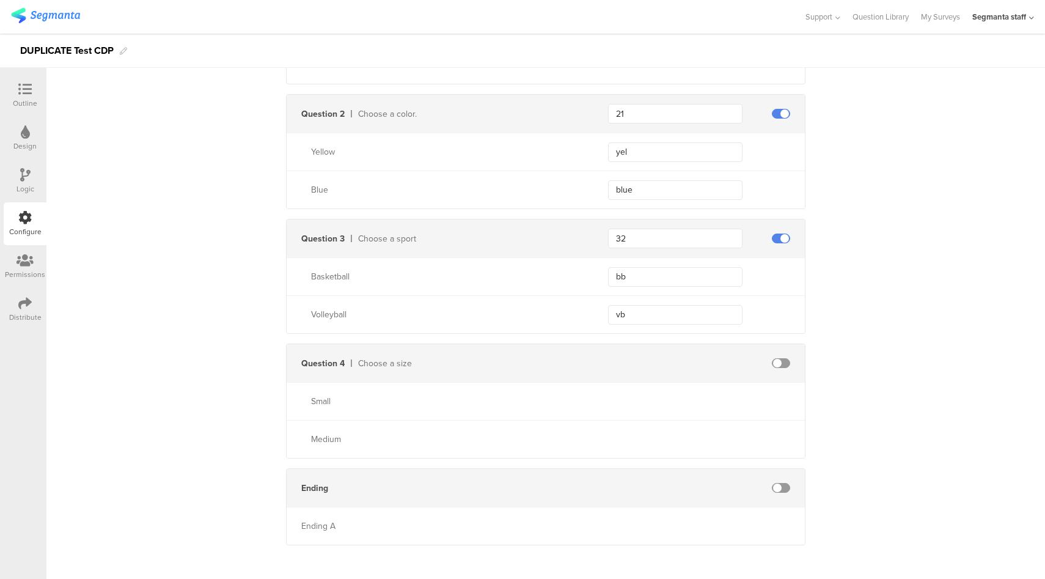
click at [23, 320] on div "Distribute" at bounding box center [25, 317] width 32 height 11
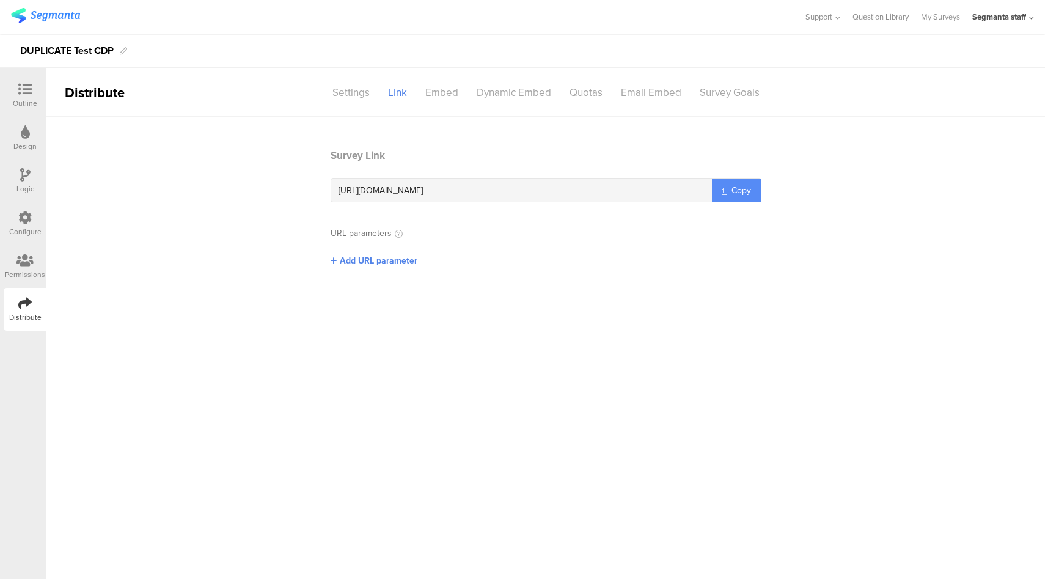
click at [730, 185] on link "Copy" at bounding box center [736, 189] width 49 height 23
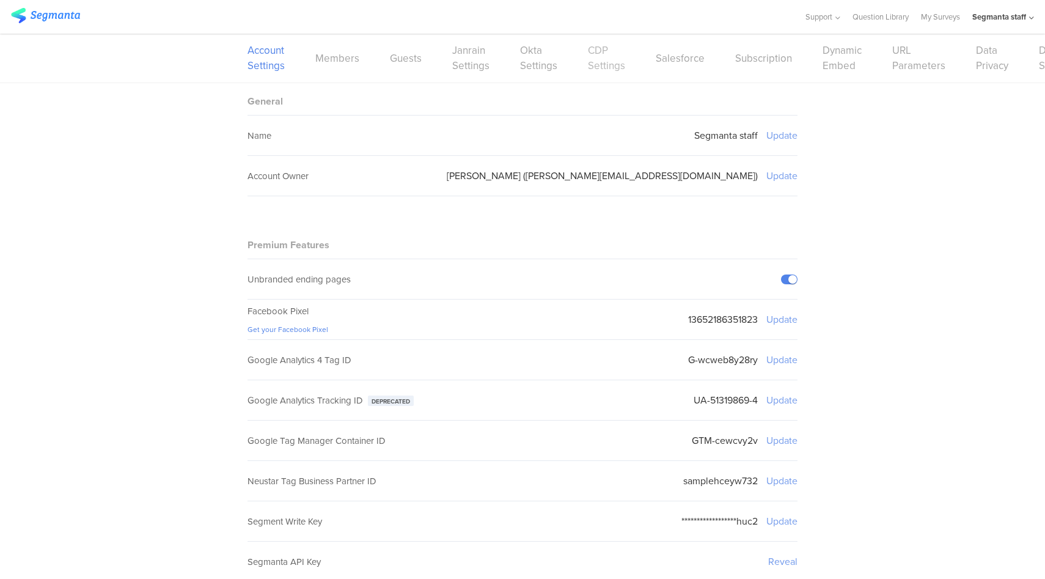
click at [595, 60] on link "CDP Settings" at bounding box center [606, 58] width 37 height 31
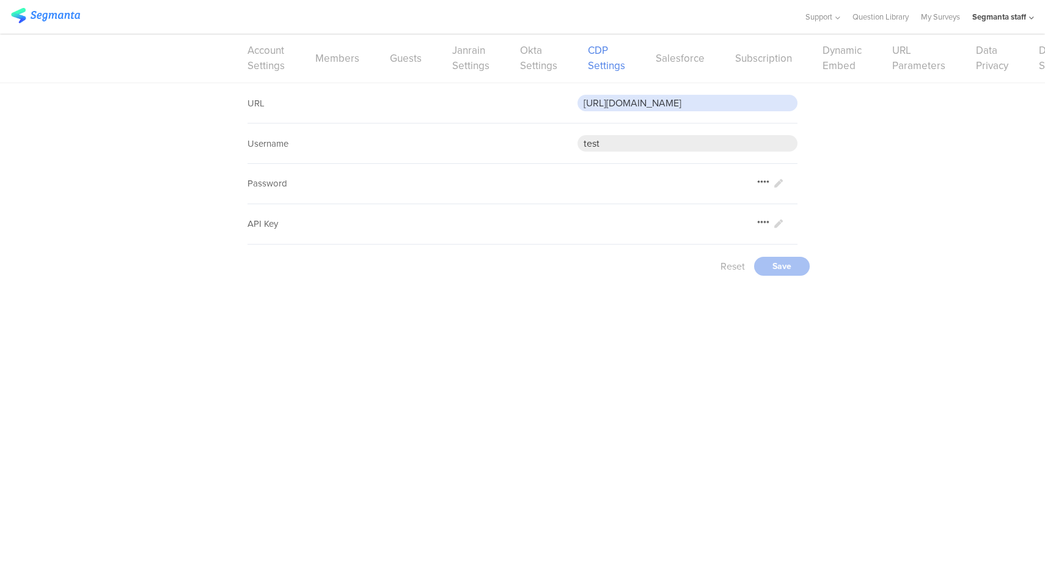
click at [719, 100] on input "[URL][DOMAIN_NAME]" at bounding box center [688, 103] width 220 height 17
paste input "c9msrrw03bdii"
type input "[URL][DOMAIN_NAME]"
click at [786, 266] on div "Save" at bounding box center [782, 266] width 56 height 19
